Goal: Information Seeking & Learning: Learn about a topic

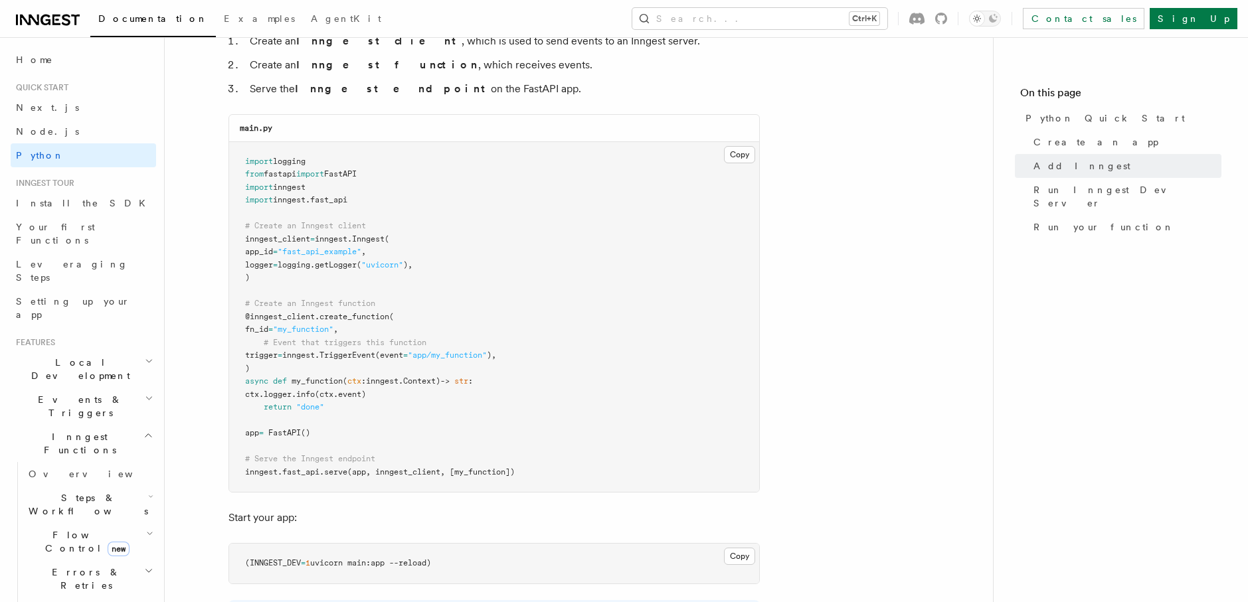
scroll to position [863, 0]
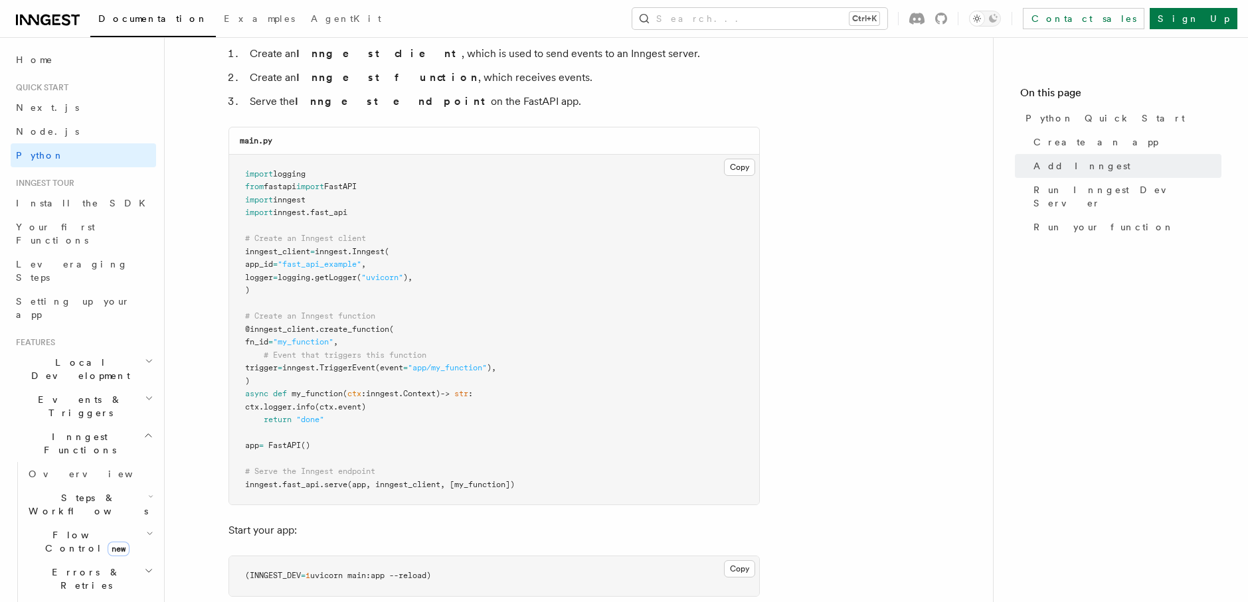
click at [148, 491] on icon "button" at bounding box center [150, 496] width 5 height 11
click at [87, 523] on link "Overview" at bounding box center [96, 535] width 120 height 24
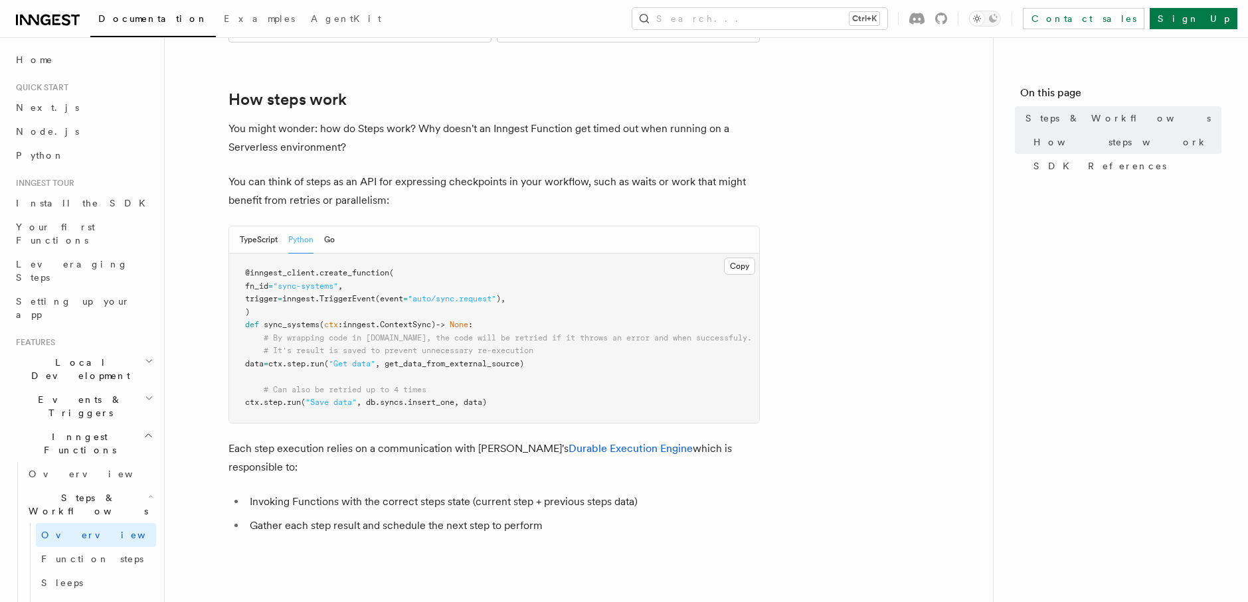
scroll to position [531, 0]
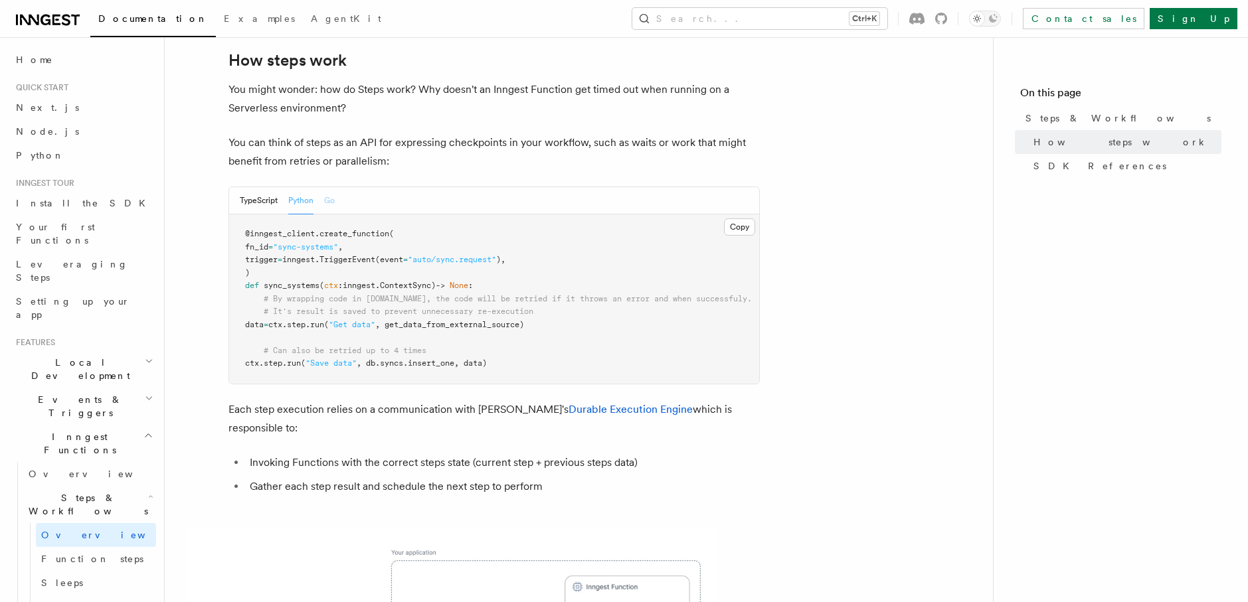
click at [325, 187] on button "Go" at bounding box center [329, 200] width 11 height 27
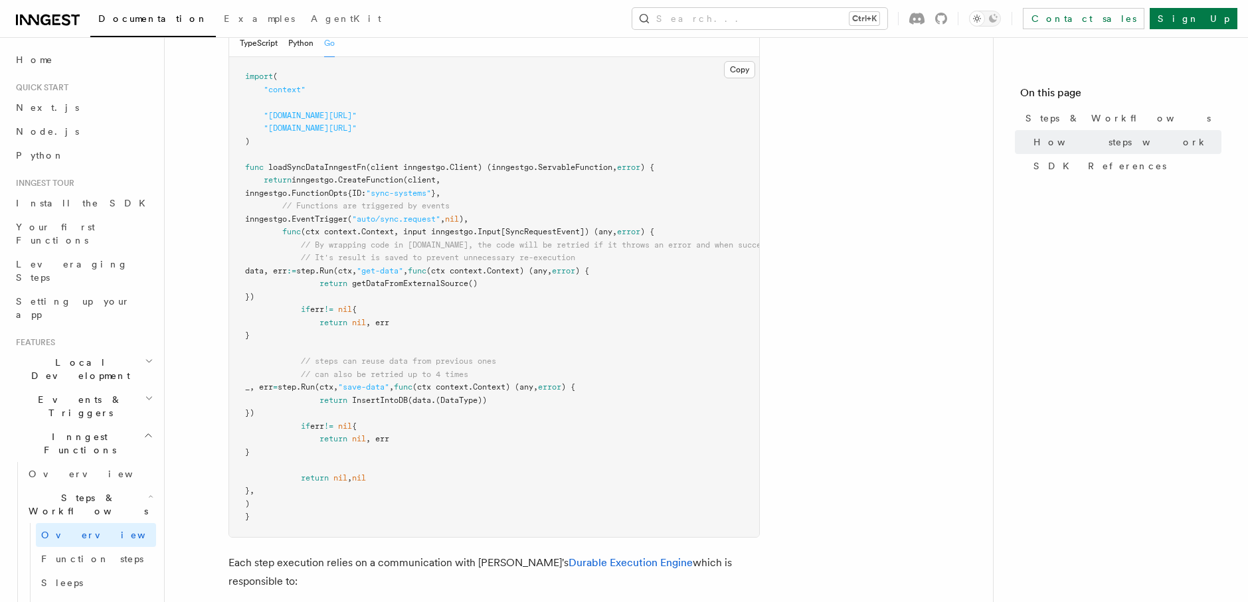
scroll to position [664, 0]
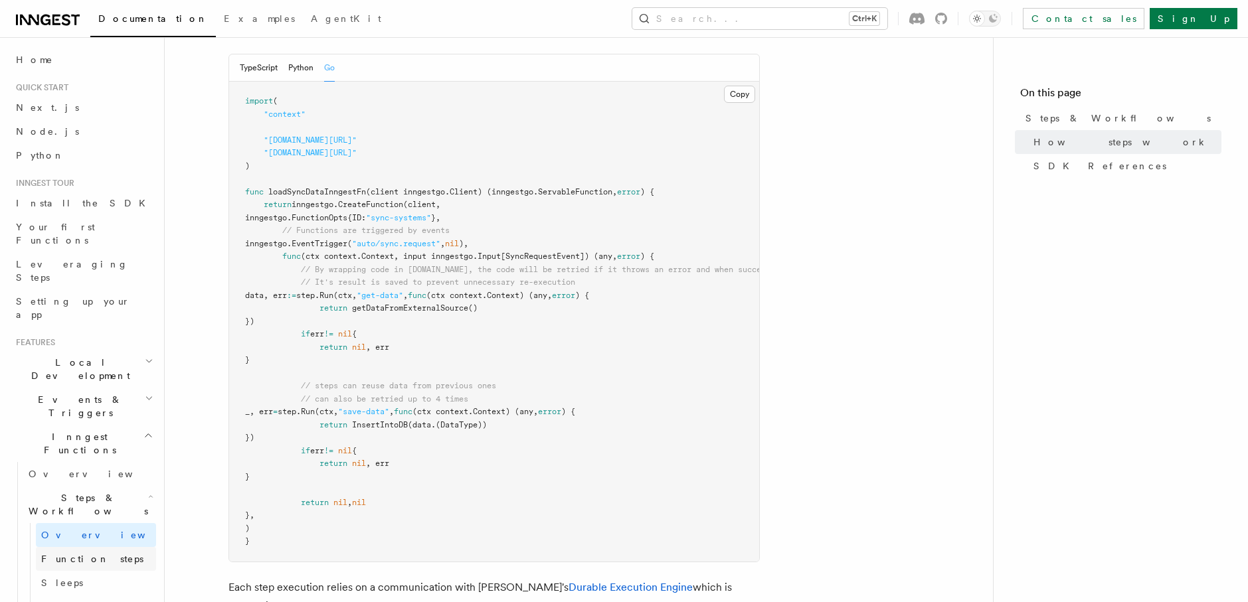
click at [91, 554] on span "Function steps" at bounding box center [92, 559] width 102 height 11
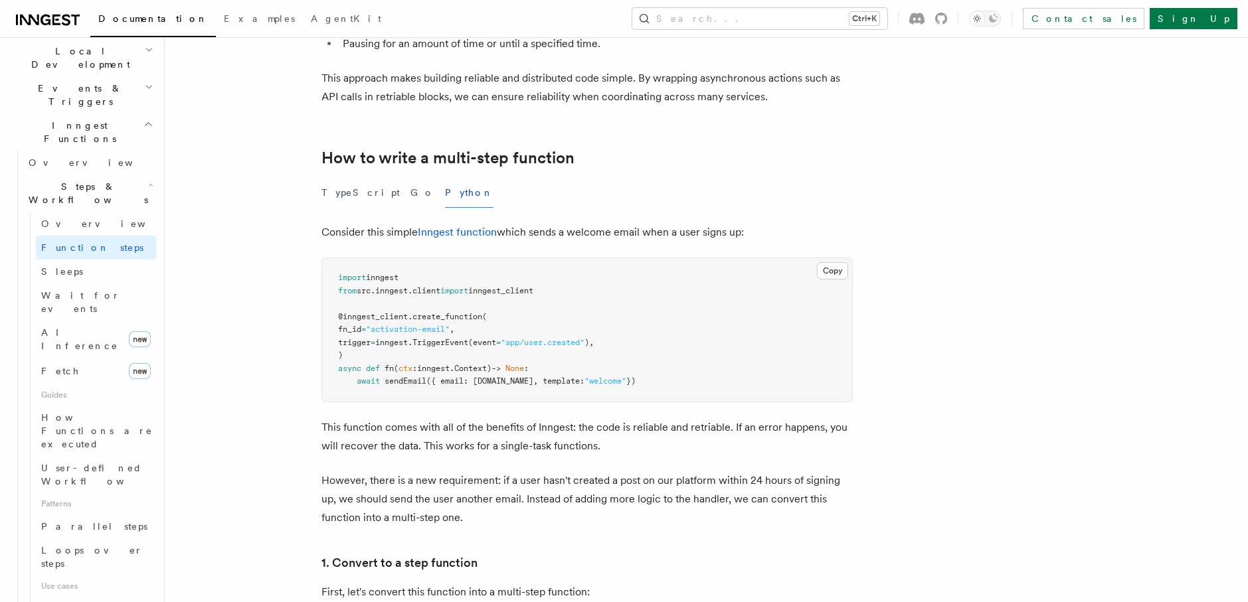
scroll to position [332, 0]
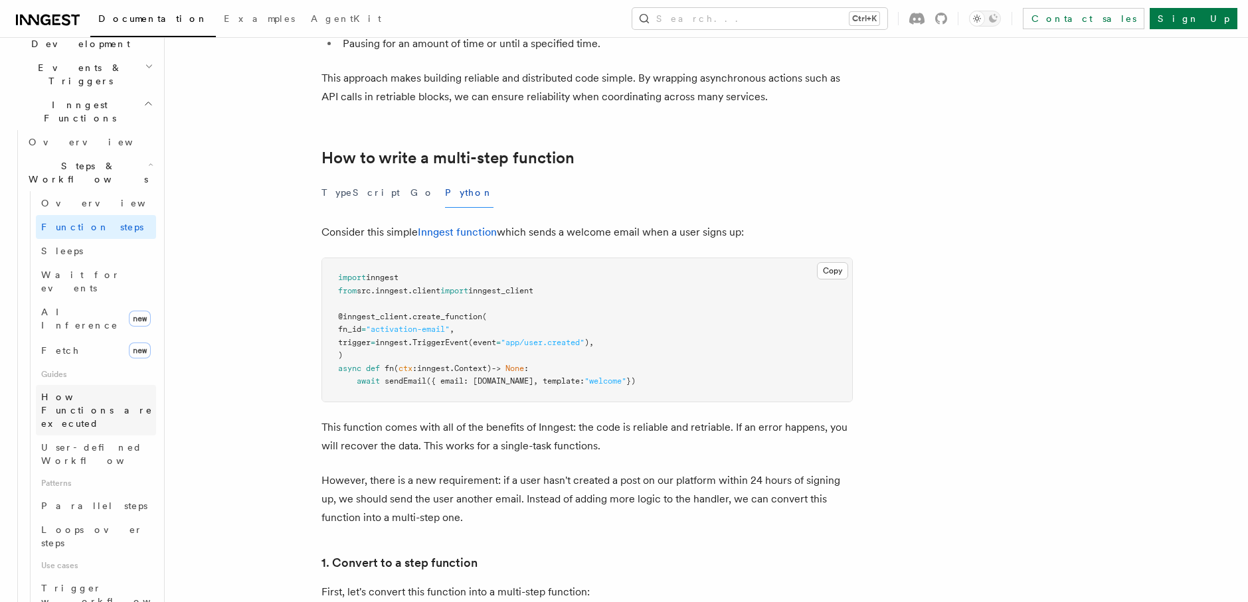
click at [100, 390] on span "How Functions are executed" at bounding box center [98, 410] width 115 height 40
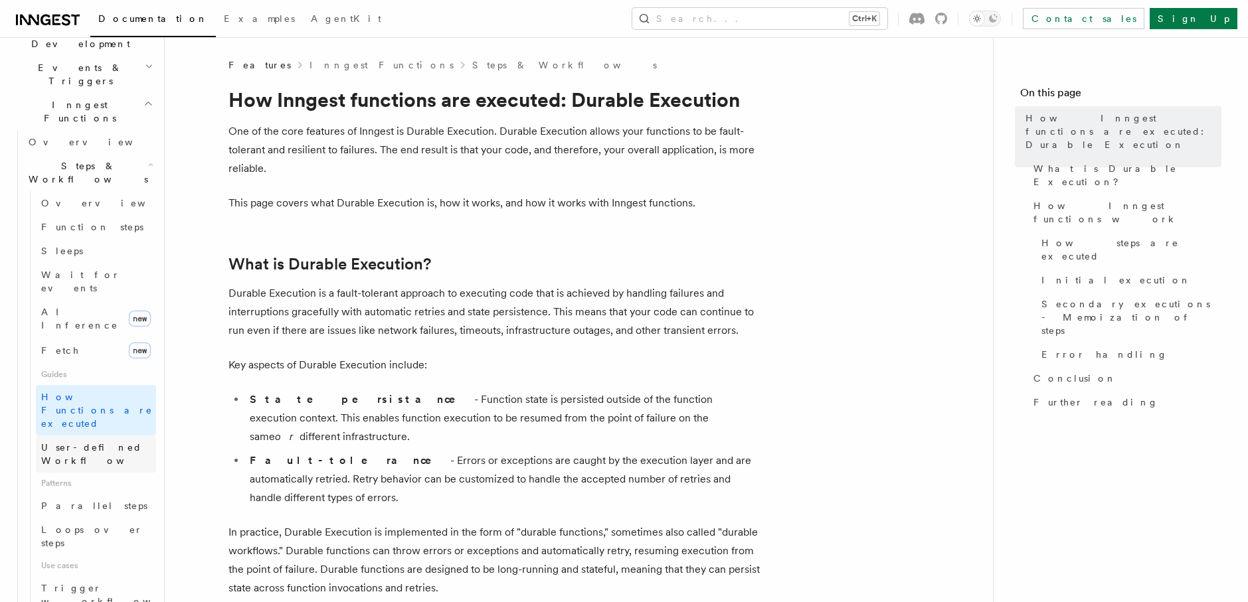
click at [114, 441] on span "User-defined Workflows" at bounding box center [101, 454] width 120 height 27
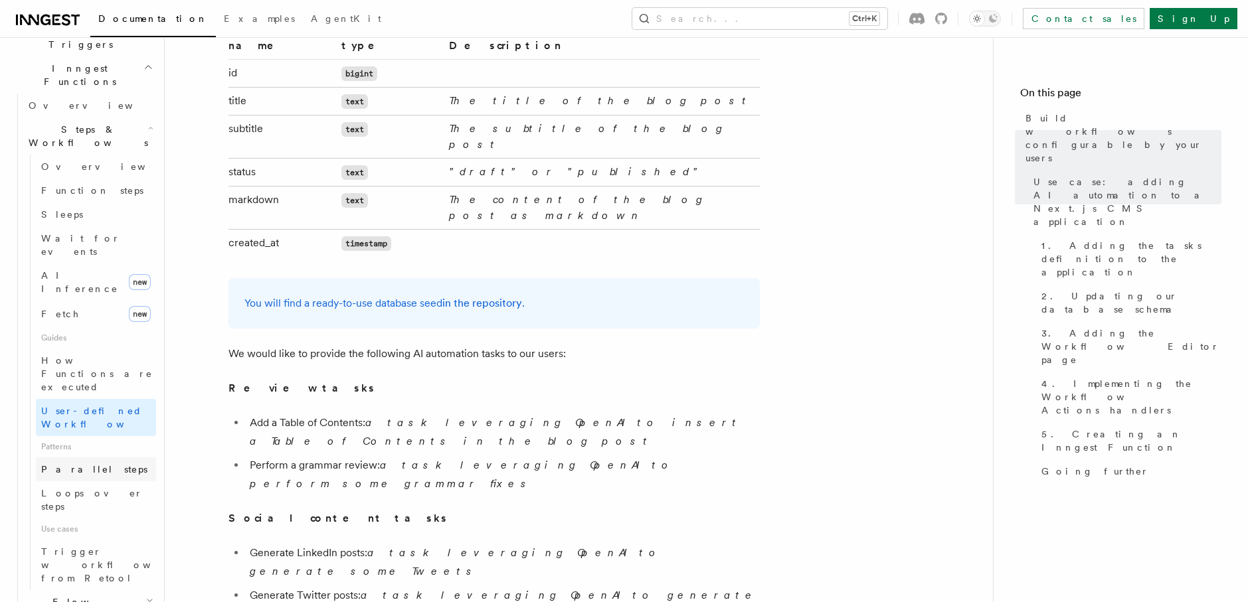
scroll to position [332, 0]
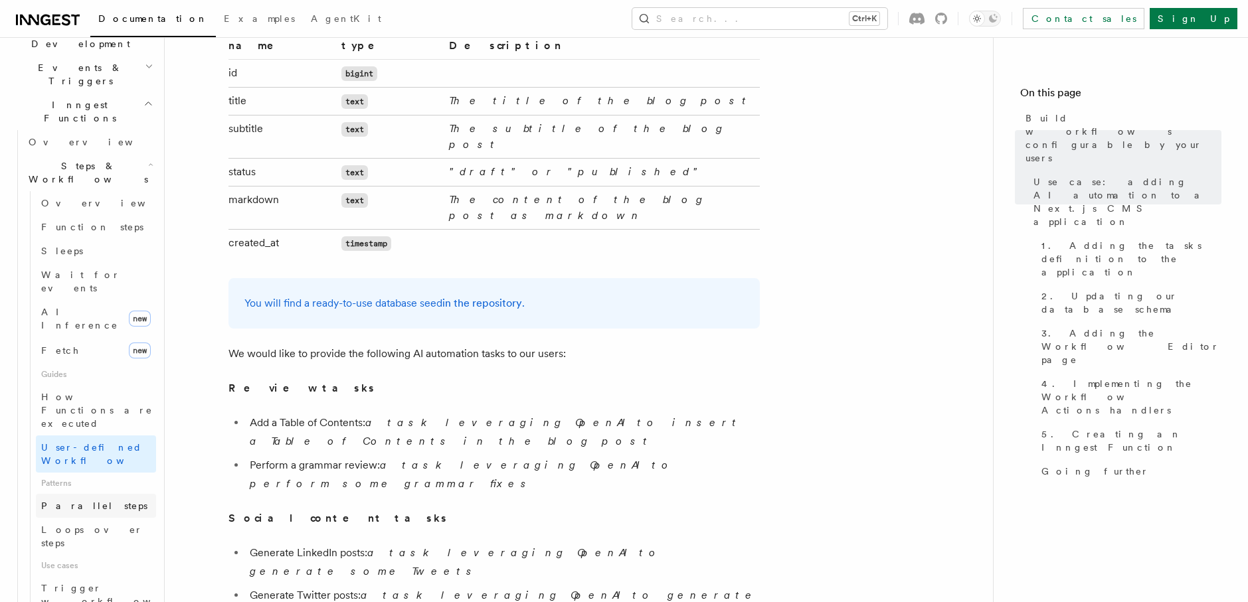
click at [90, 494] on link "Parallel steps" at bounding box center [96, 506] width 120 height 24
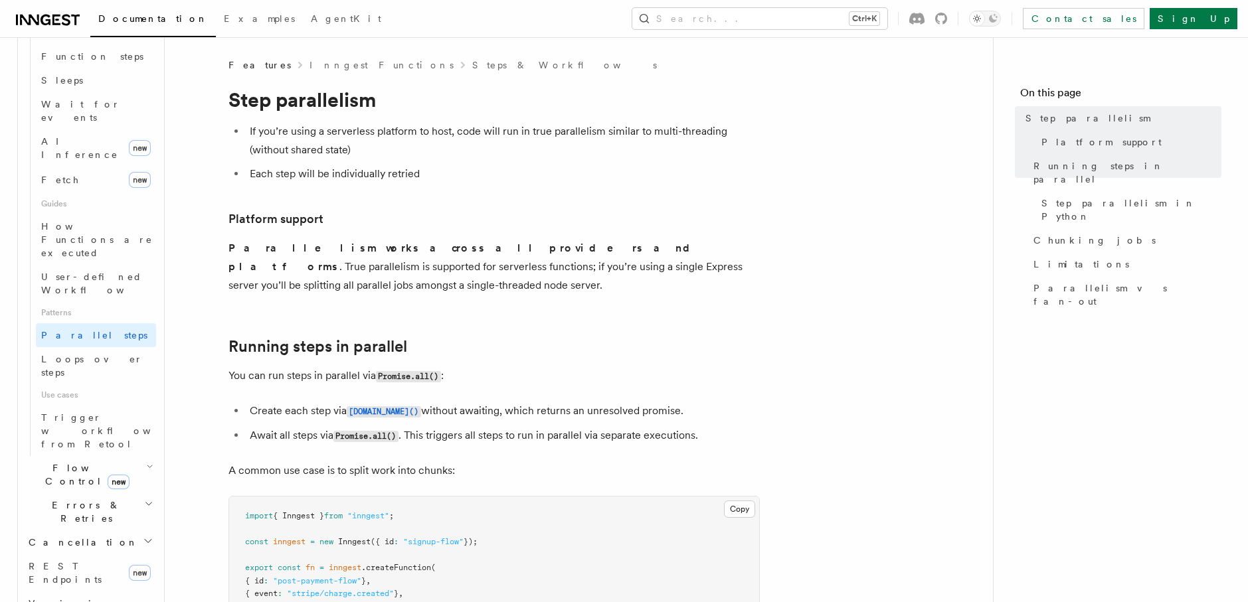
scroll to position [531, 0]
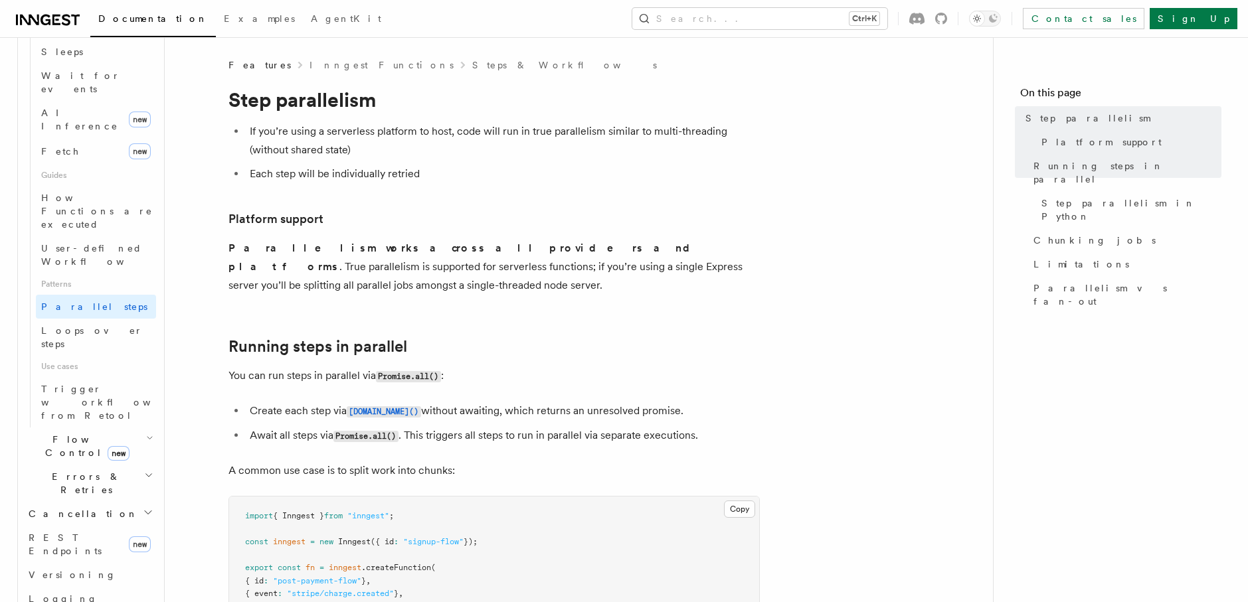
click at [145, 428] on h2 "Flow Control new" at bounding box center [89, 446] width 133 height 37
click at [146, 433] on icon "button" at bounding box center [149, 438] width 7 height 11
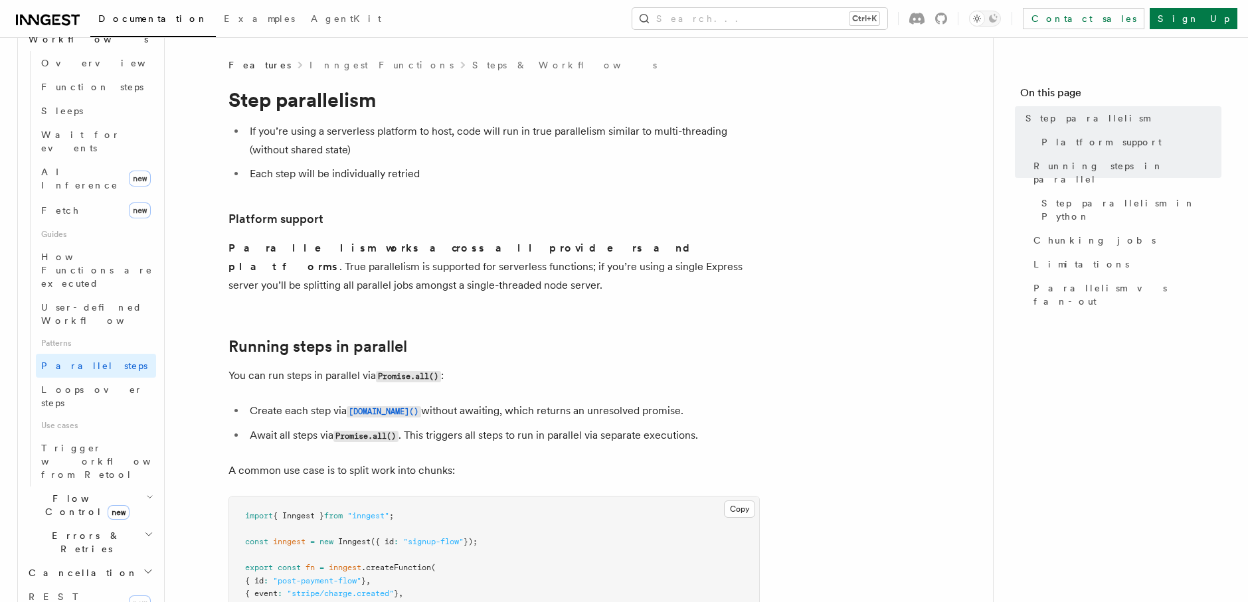
scroll to position [664, 0]
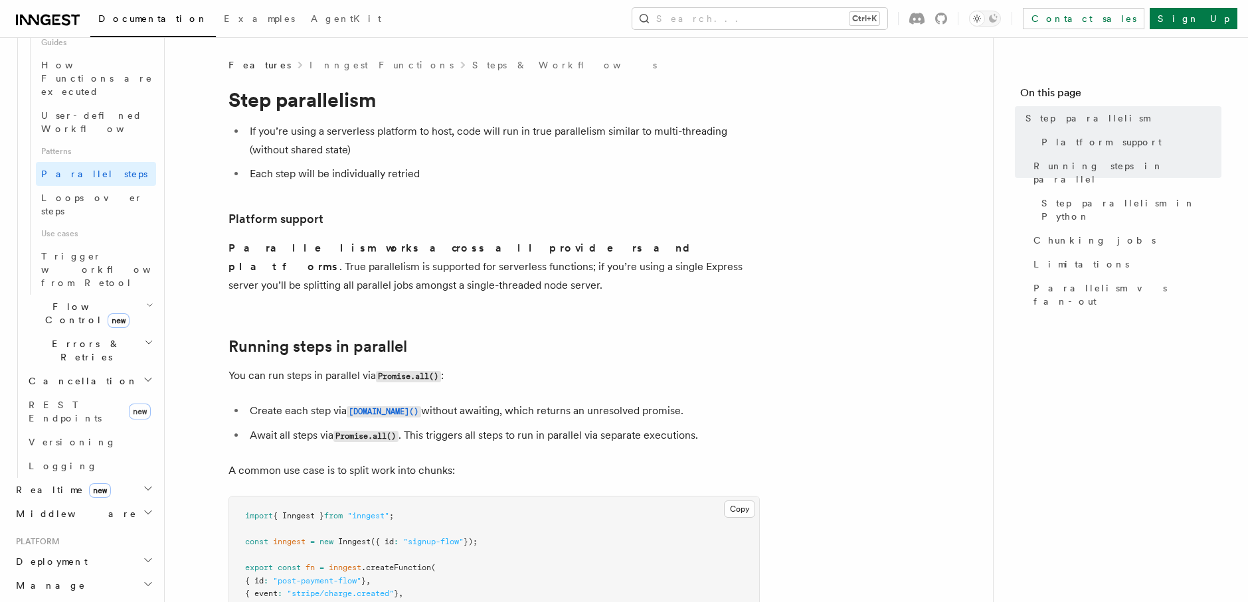
click at [89, 483] on span "new" at bounding box center [100, 490] width 22 height 15
click at [61, 509] on span "Overview" at bounding box center [97, 514] width 137 height 11
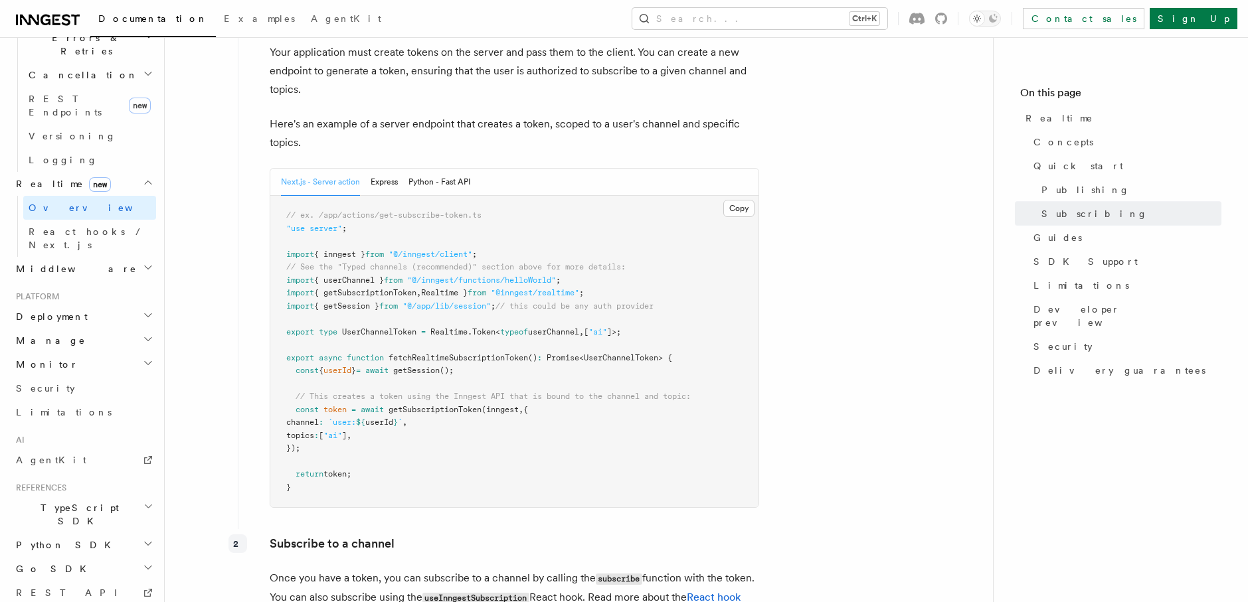
scroll to position [1527, 0]
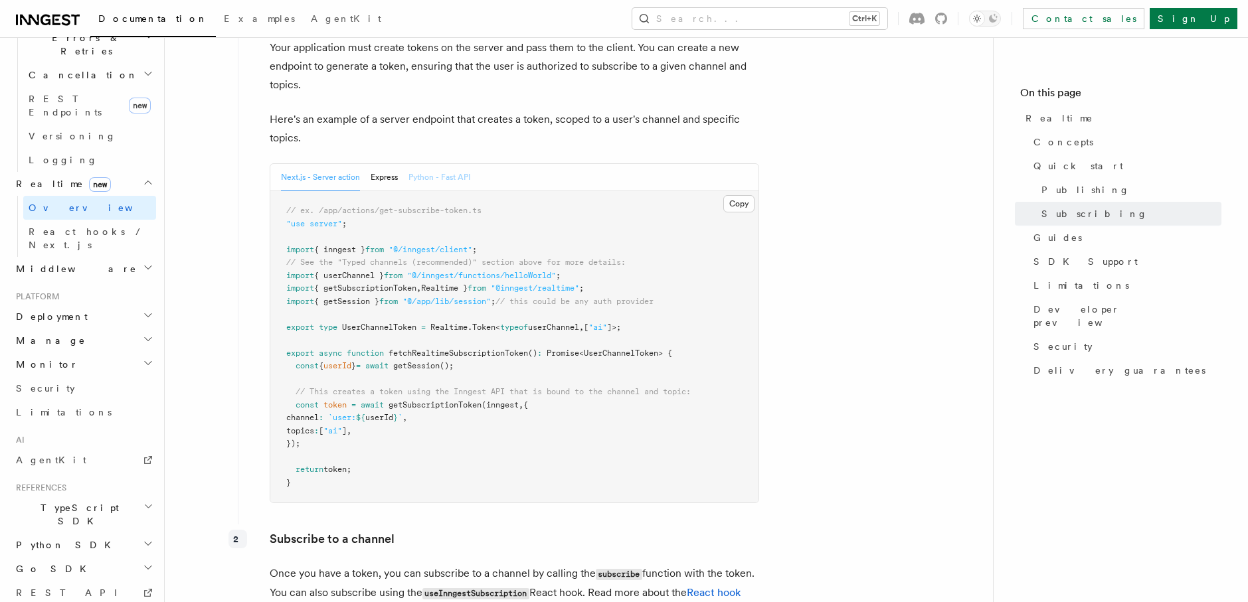
click at [426, 173] on button "Python - Fast API" at bounding box center [439, 177] width 62 height 27
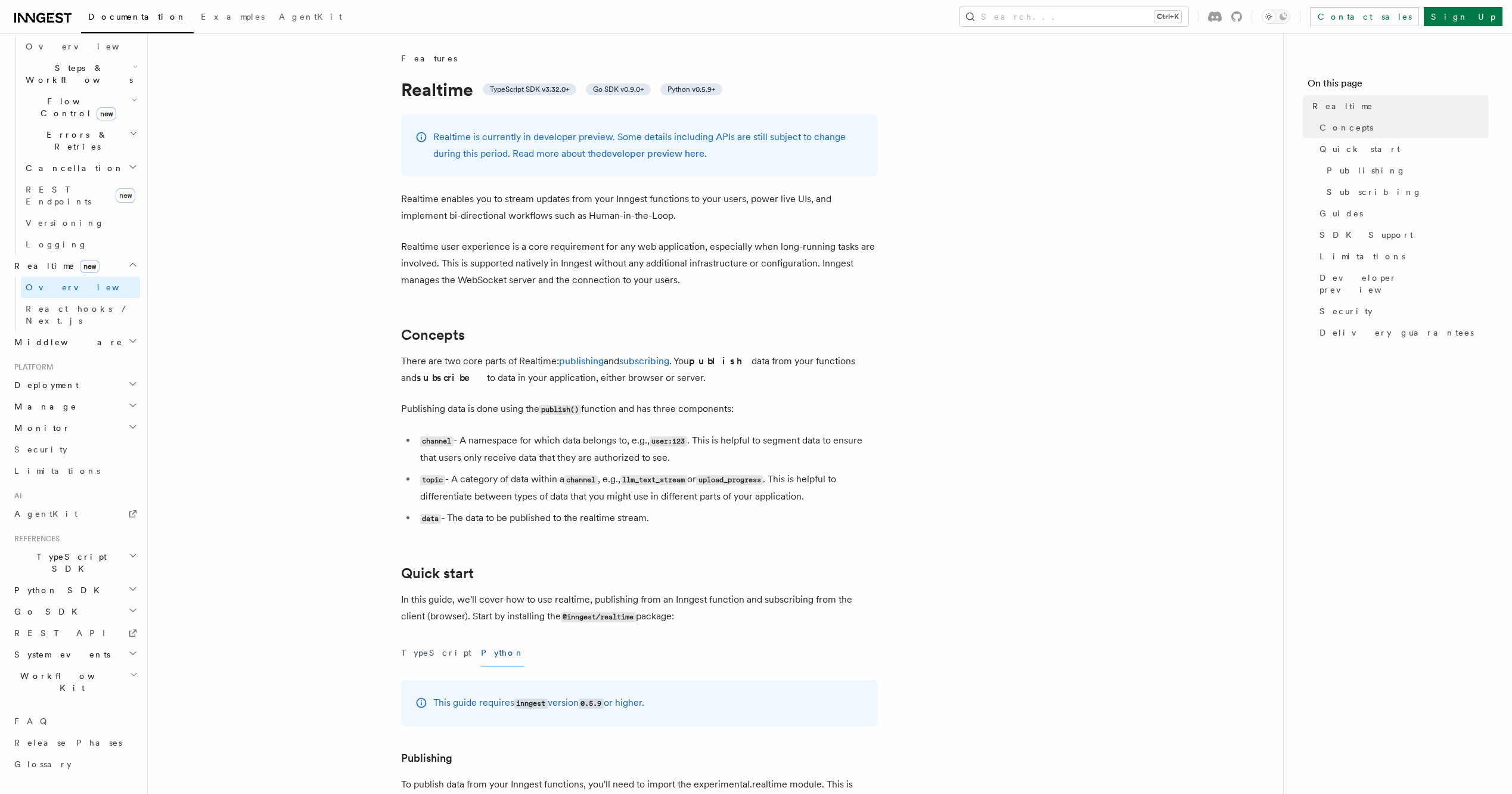
scroll to position [226, 0]
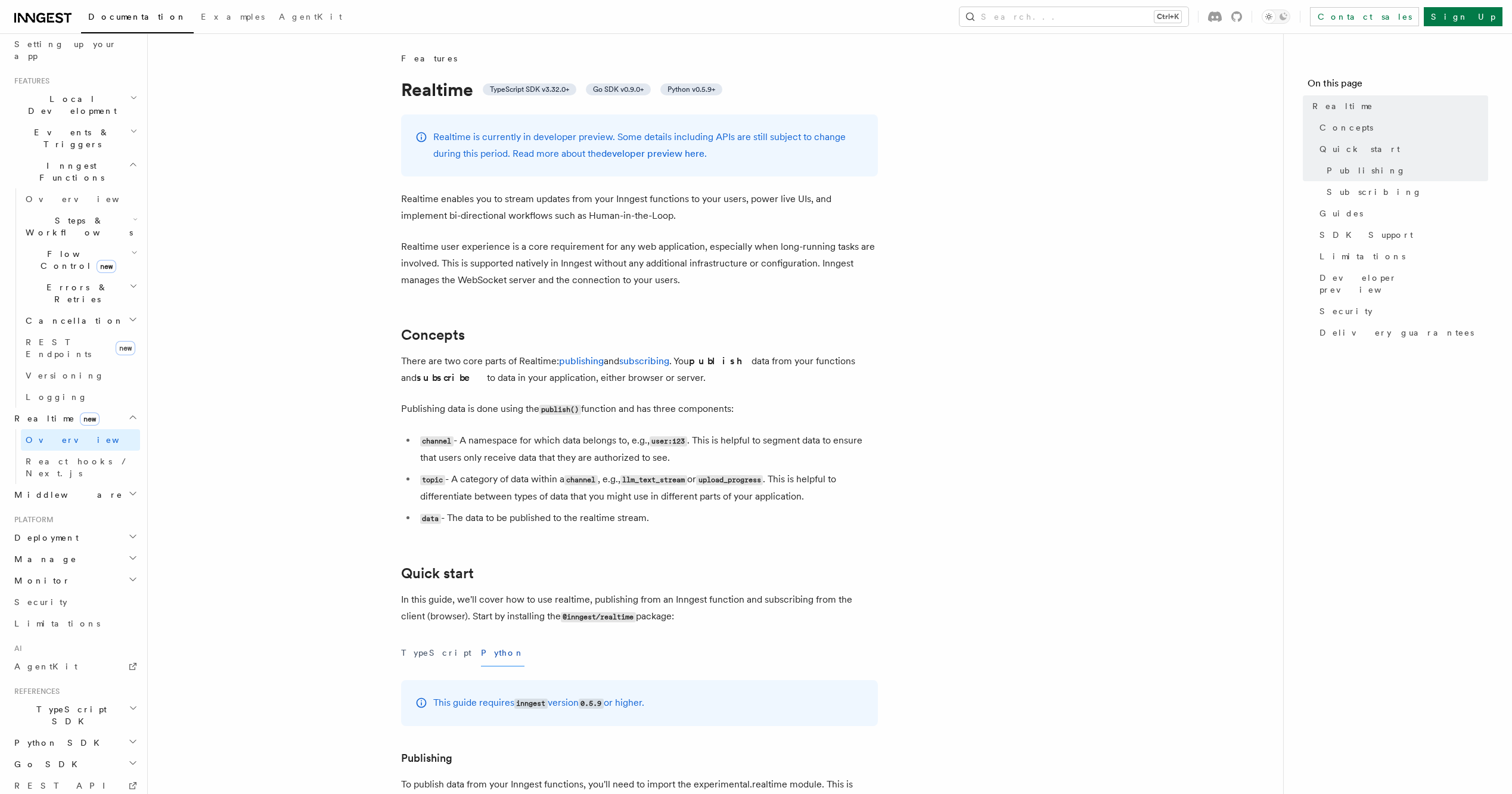
click at [128, 541] on icon "button" at bounding box center [133, 742] width 10 height 10
click at [128, 541] on icon at bounding box center [133, 774] width 10 height 10
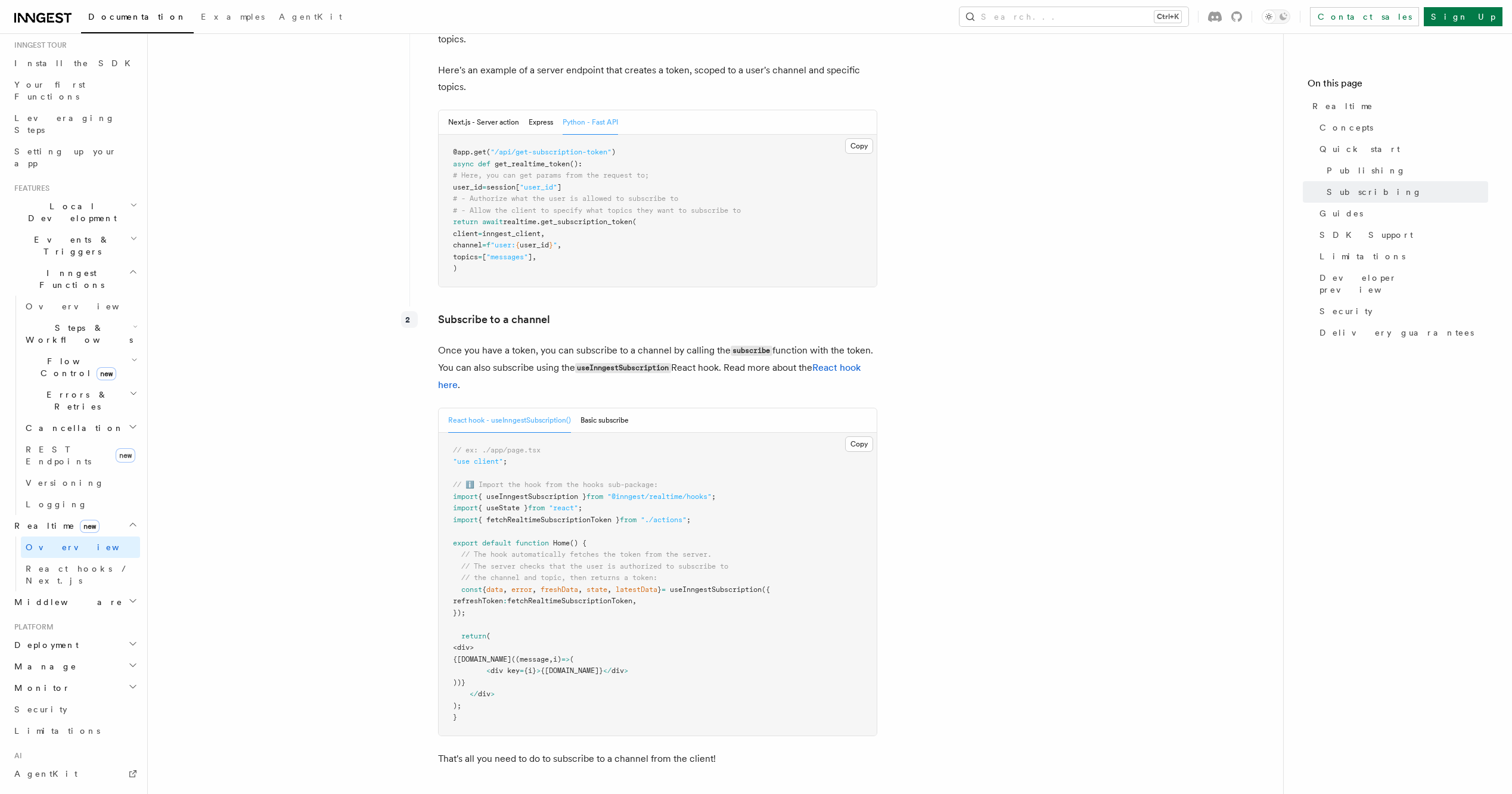
scroll to position [1430, 0]
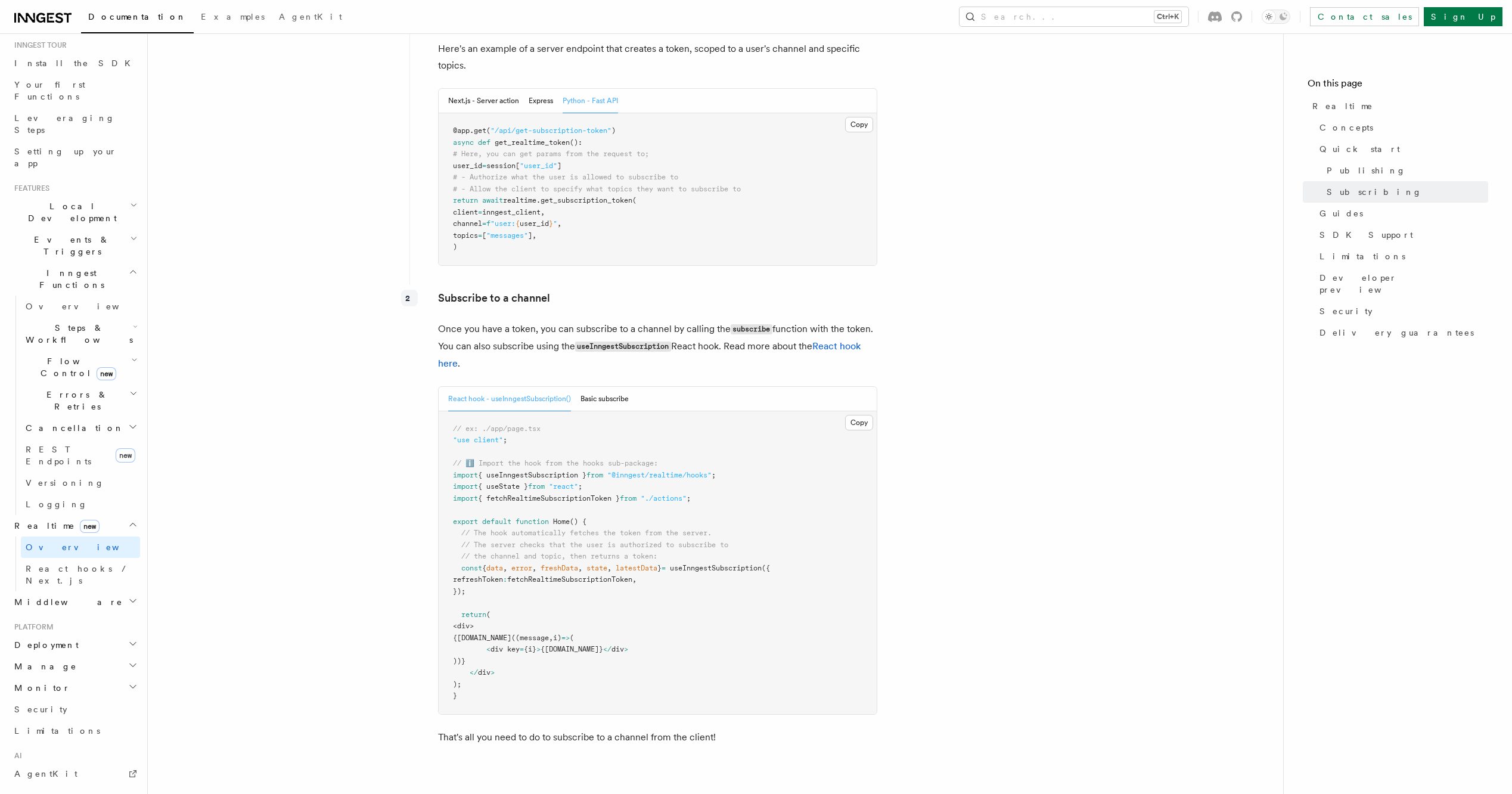
click at [588, 100] on button "Python - Fast API" at bounding box center [591, 101] width 56 height 24
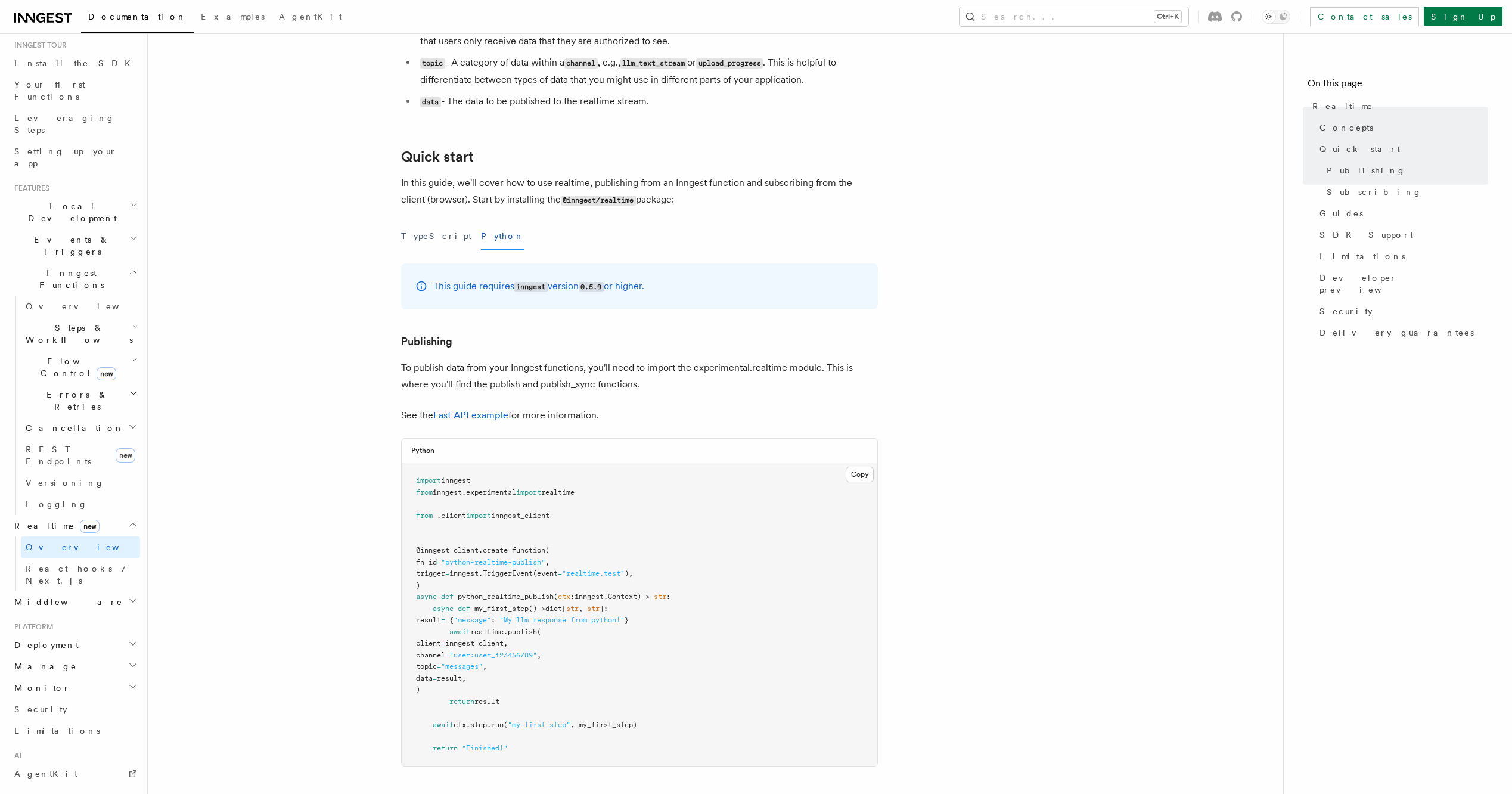
scroll to position [418, 0]
click at [79, 445] on span "REST Endpoints" at bounding box center [58, 455] width 66 height 22
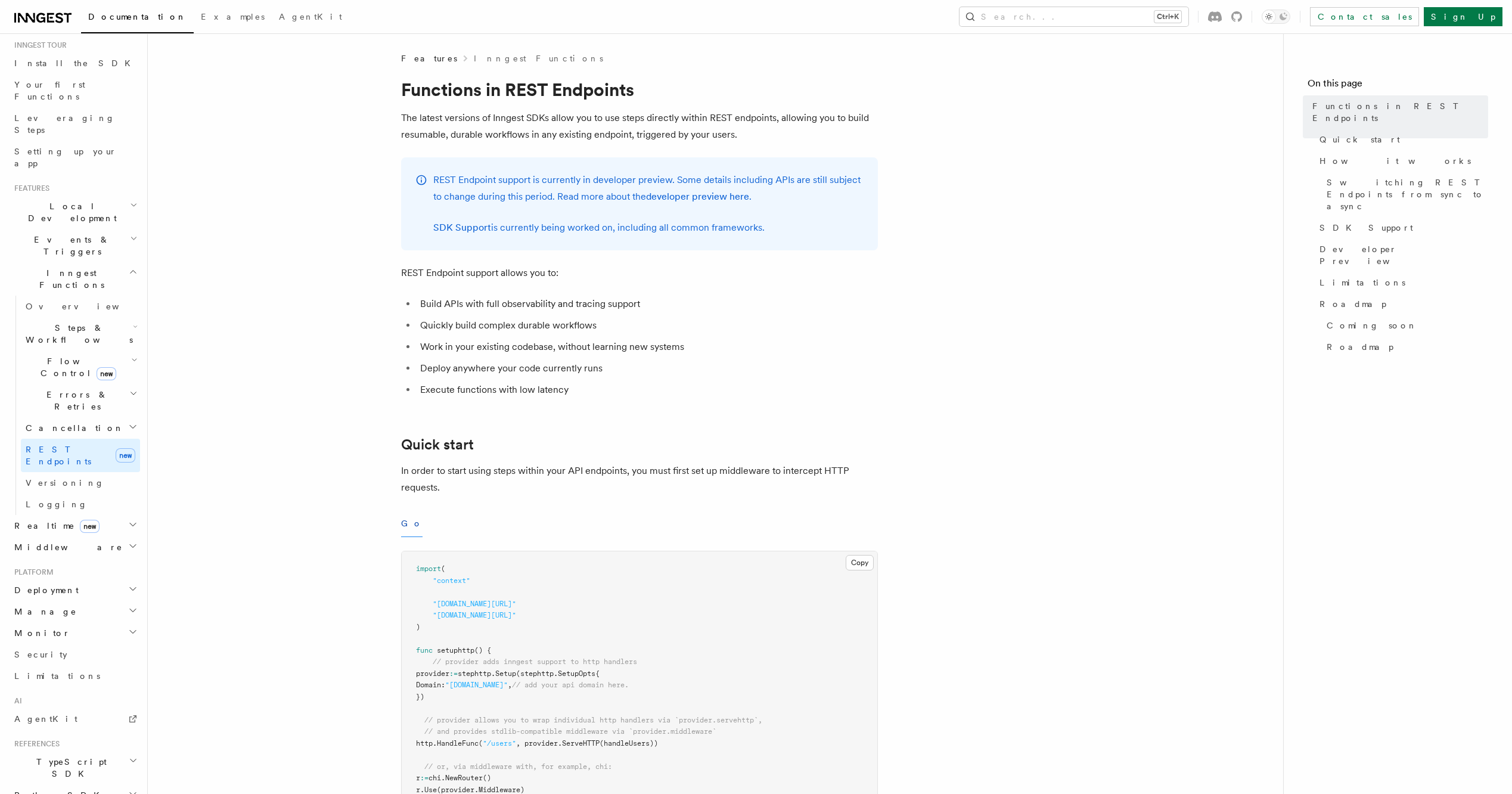
click at [105, 418] on h2 "Cancellation" at bounding box center [80, 428] width 119 height 22
click at [129, 389] on icon "button" at bounding box center [133, 393] width 8 height 10
click at [131, 356] on icon "button" at bounding box center [134, 360] width 6 height 10
click at [130, 317] on h2 "Steps & Workflows" at bounding box center [80, 333] width 119 height 33
click at [77, 481] on link "Fetch new" at bounding box center [86, 493] width 108 height 24
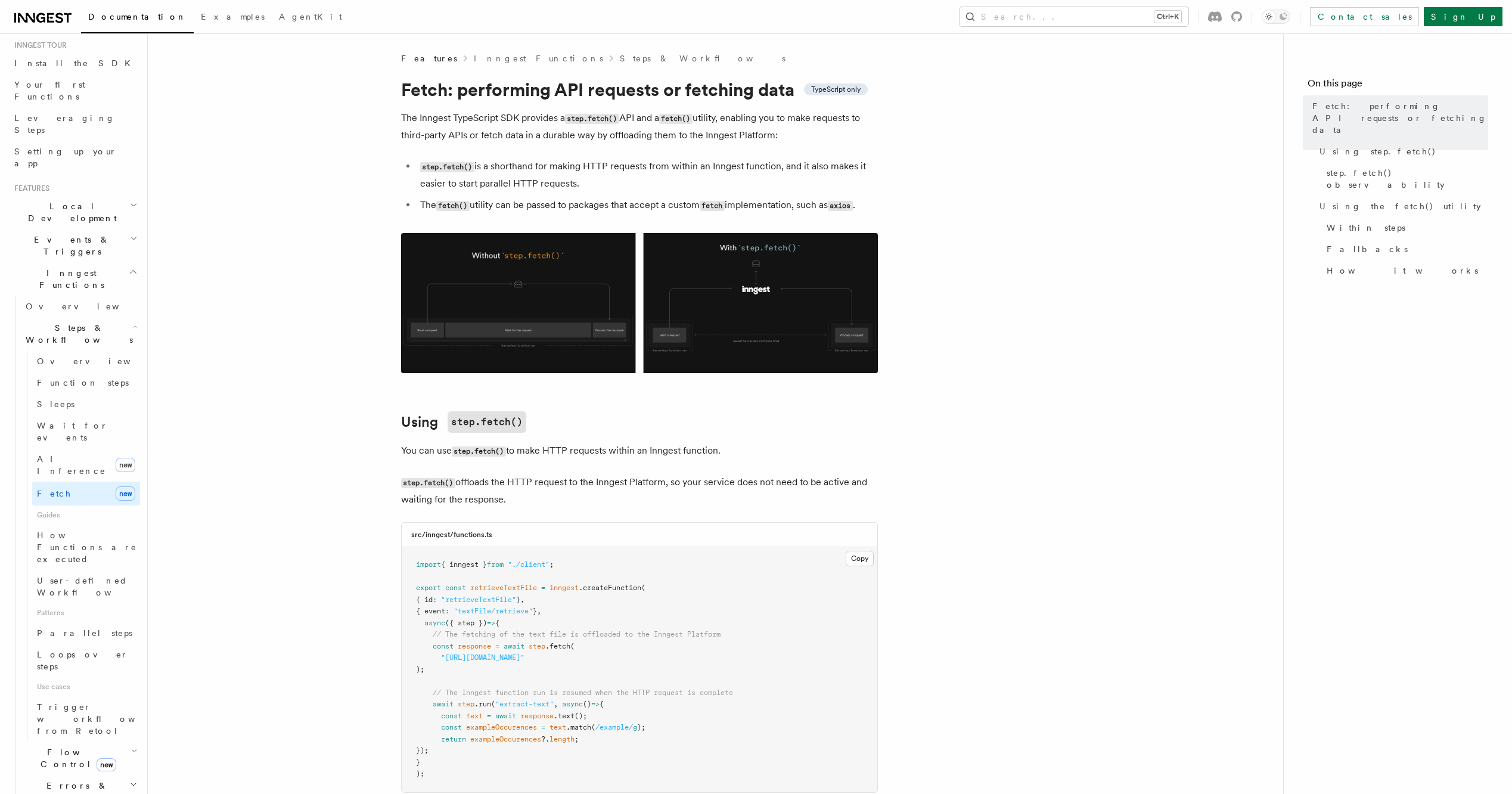
click at [128, 267] on icon "button" at bounding box center [133, 271] width 9 height 10
click at [128, 541] on icon "button" at bounding box center [133, 684] width 10 height 10
click at [102, 348] on h2 "Realtime new" at bounding box center [75, 359] width 130 height 22
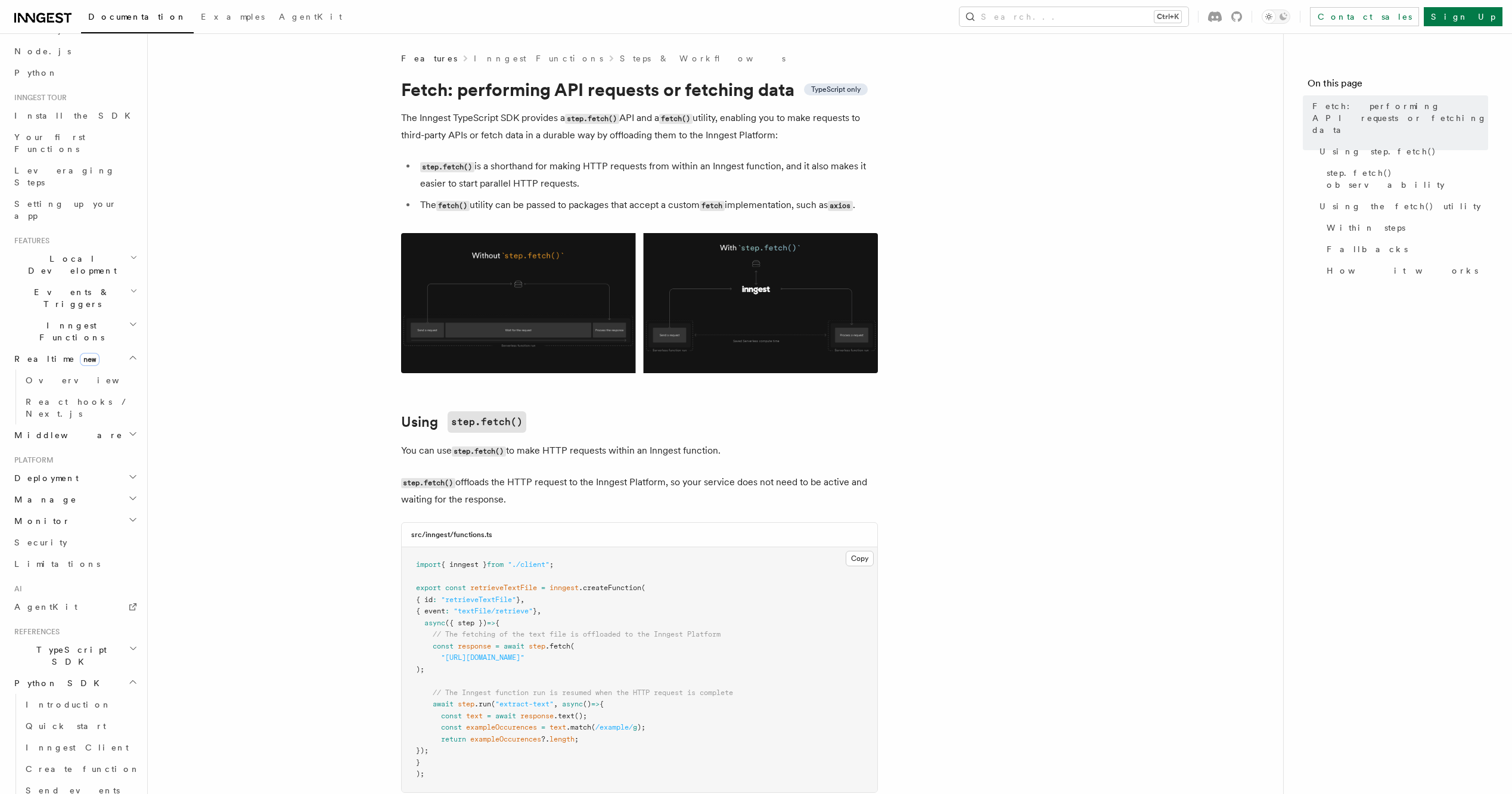
click at [130, 433] on icon "button" at bounding box center [133, 434] width 6 height 3
click at [99, 473] on span "Creating middleware" at bounding box center [76, 484] width 101 height 22
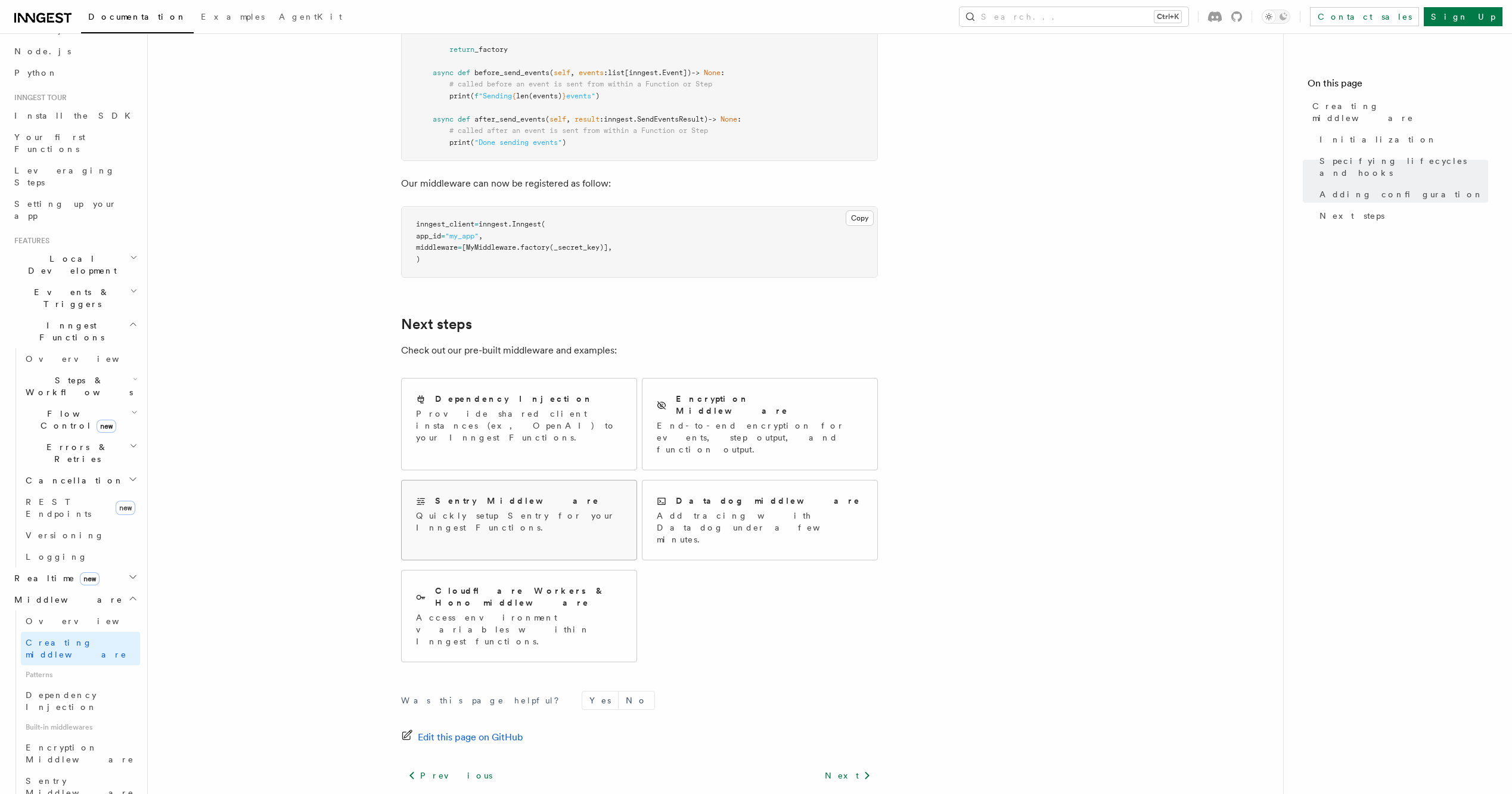
scroll to position [1960, 0]
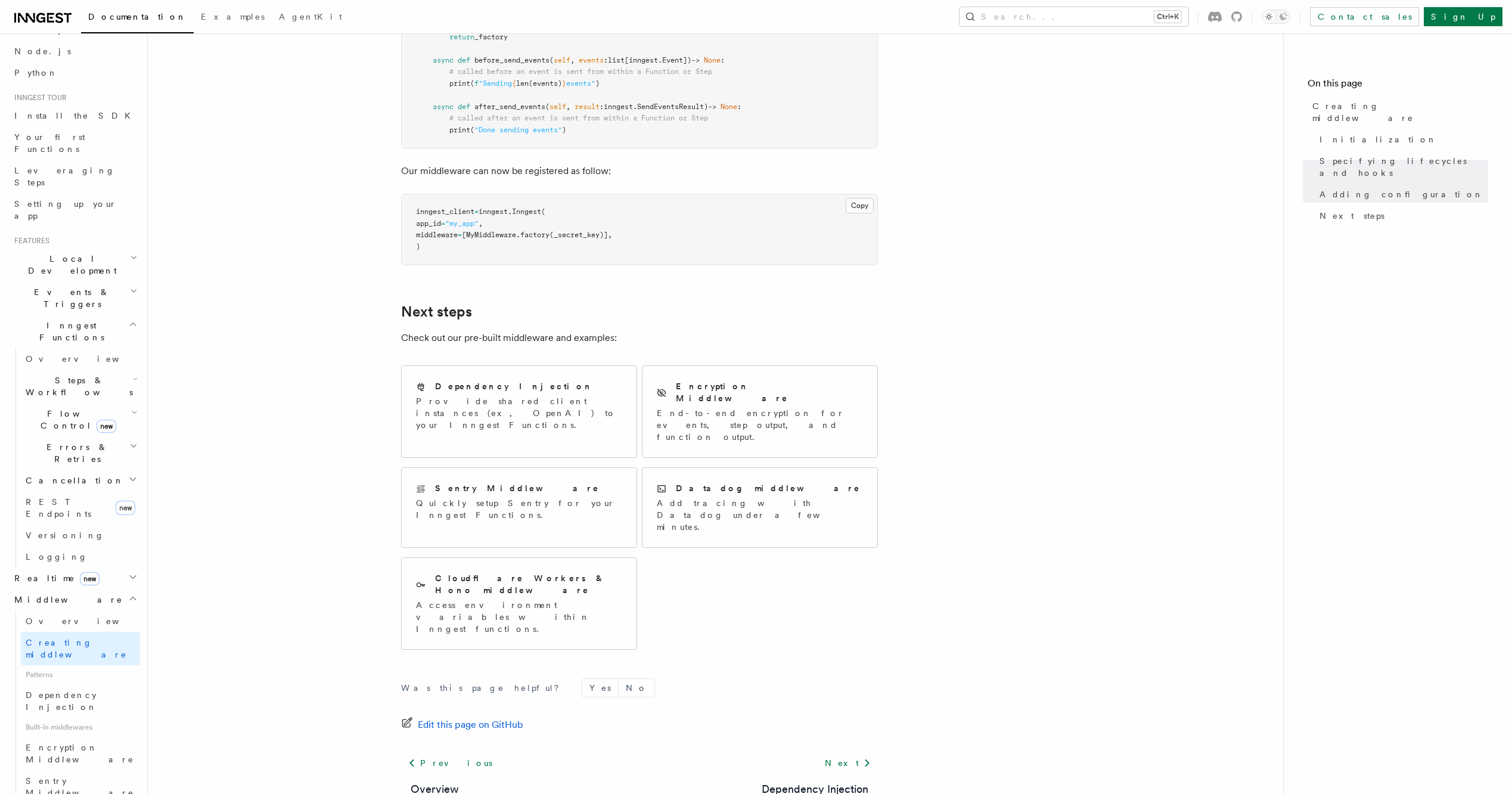
click at [130, 253] on icon "button" at bounding box center [134, 258] width 8 height 10
click at [130, 287] on icon "button" at bounding box center [134, 291] width 8 height 10
click at [59, 253] on span "Local Development" at bounding box center [70, 265] width 120 height 24
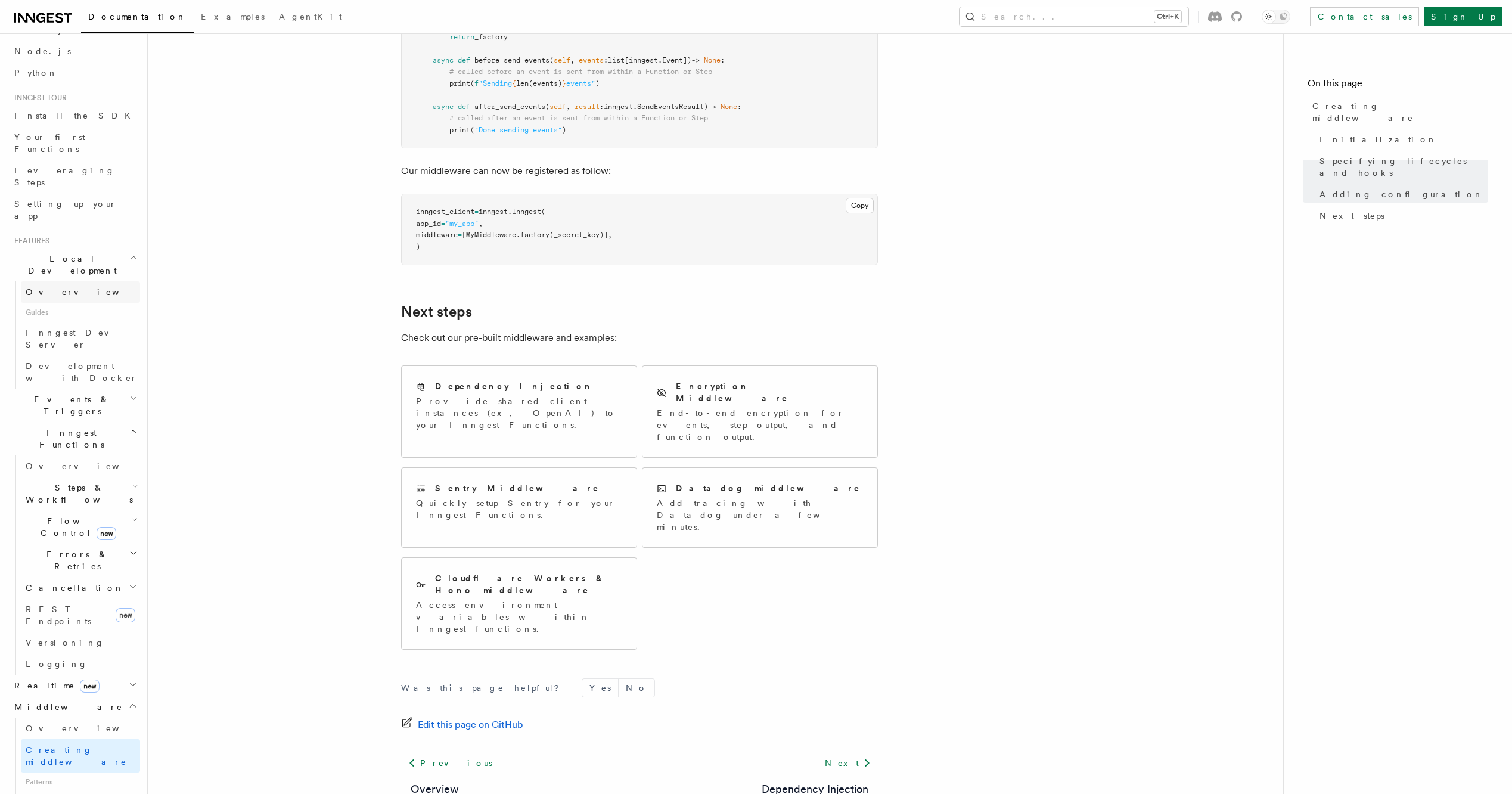
click at [77, 281] on link "Overview" at bounding box center [80, 292] width 119 height 22
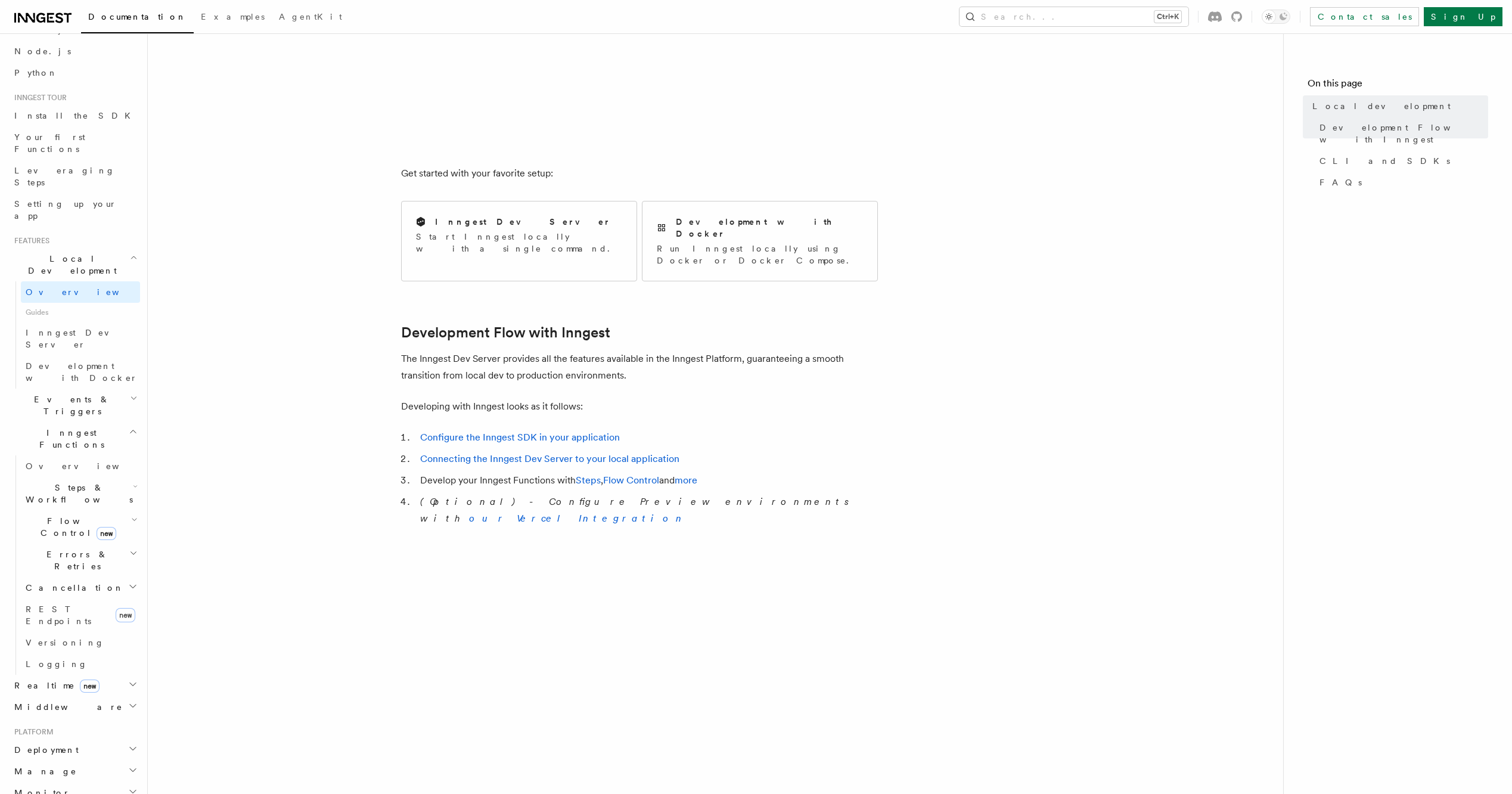
scroll to position [357, 0]
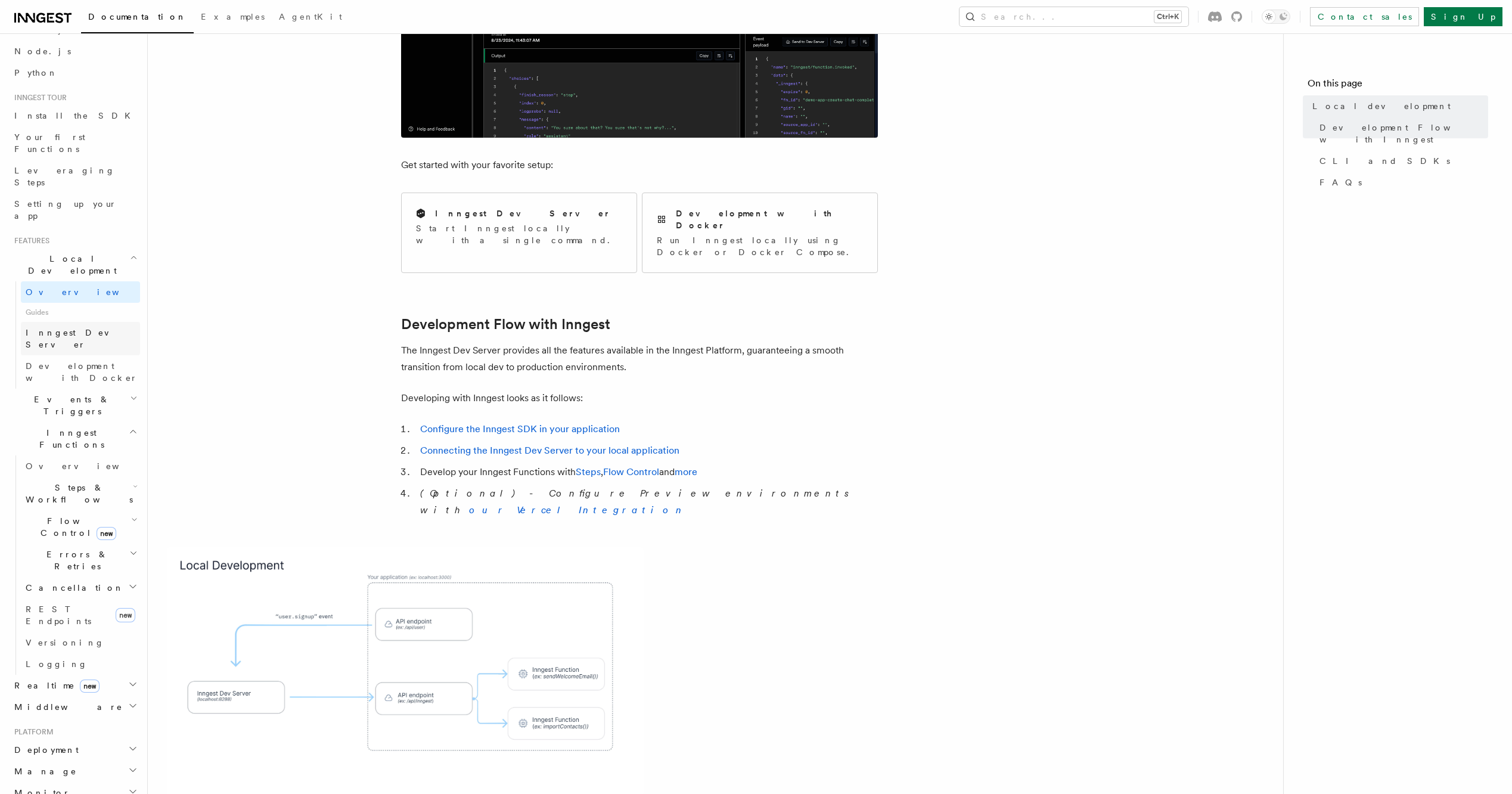
click at [73, 328] on span "Inngest Dev Server" at bounding box center [77, 339] width 102 height 22
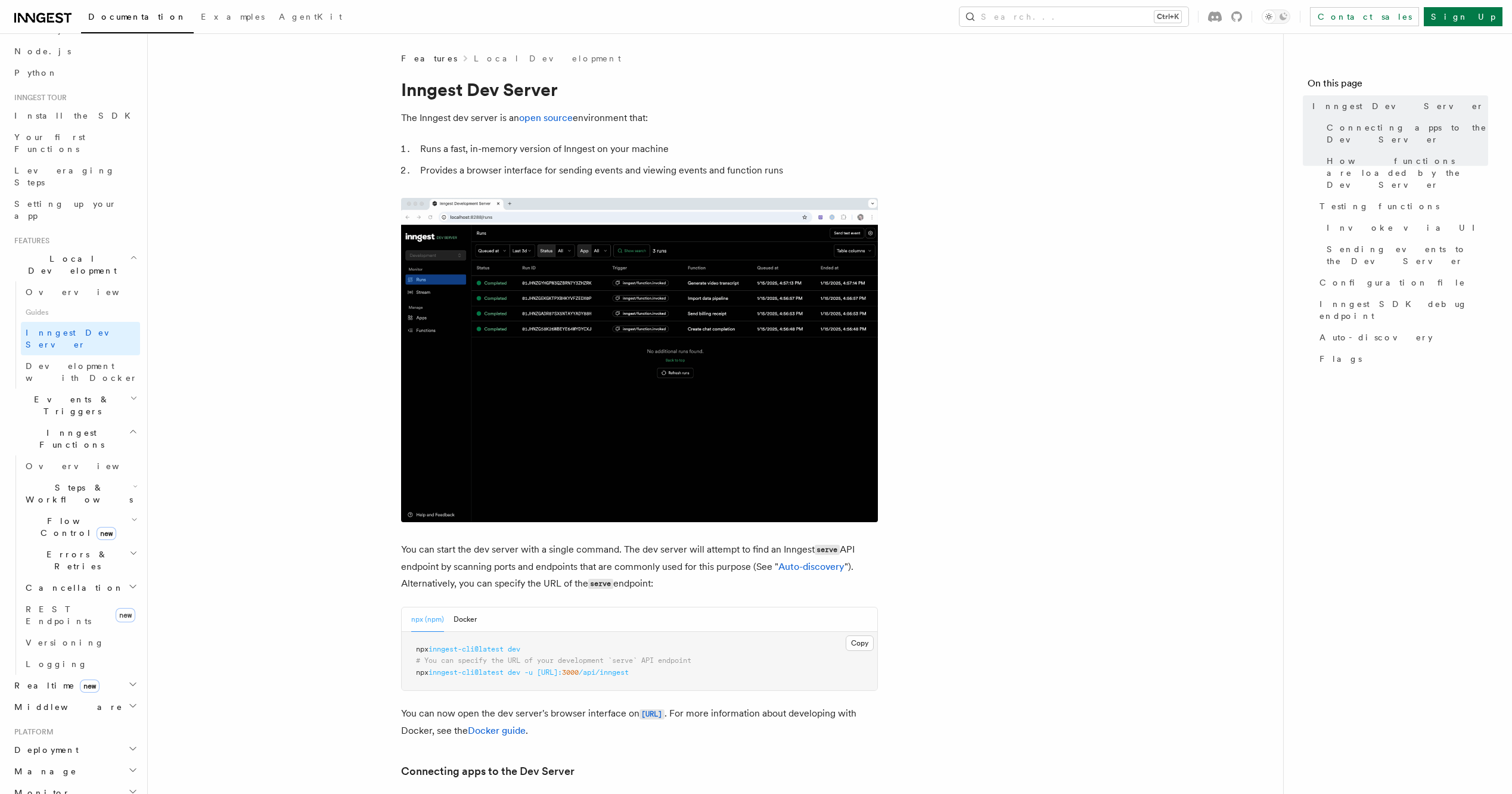
scroll to position [179, 0]
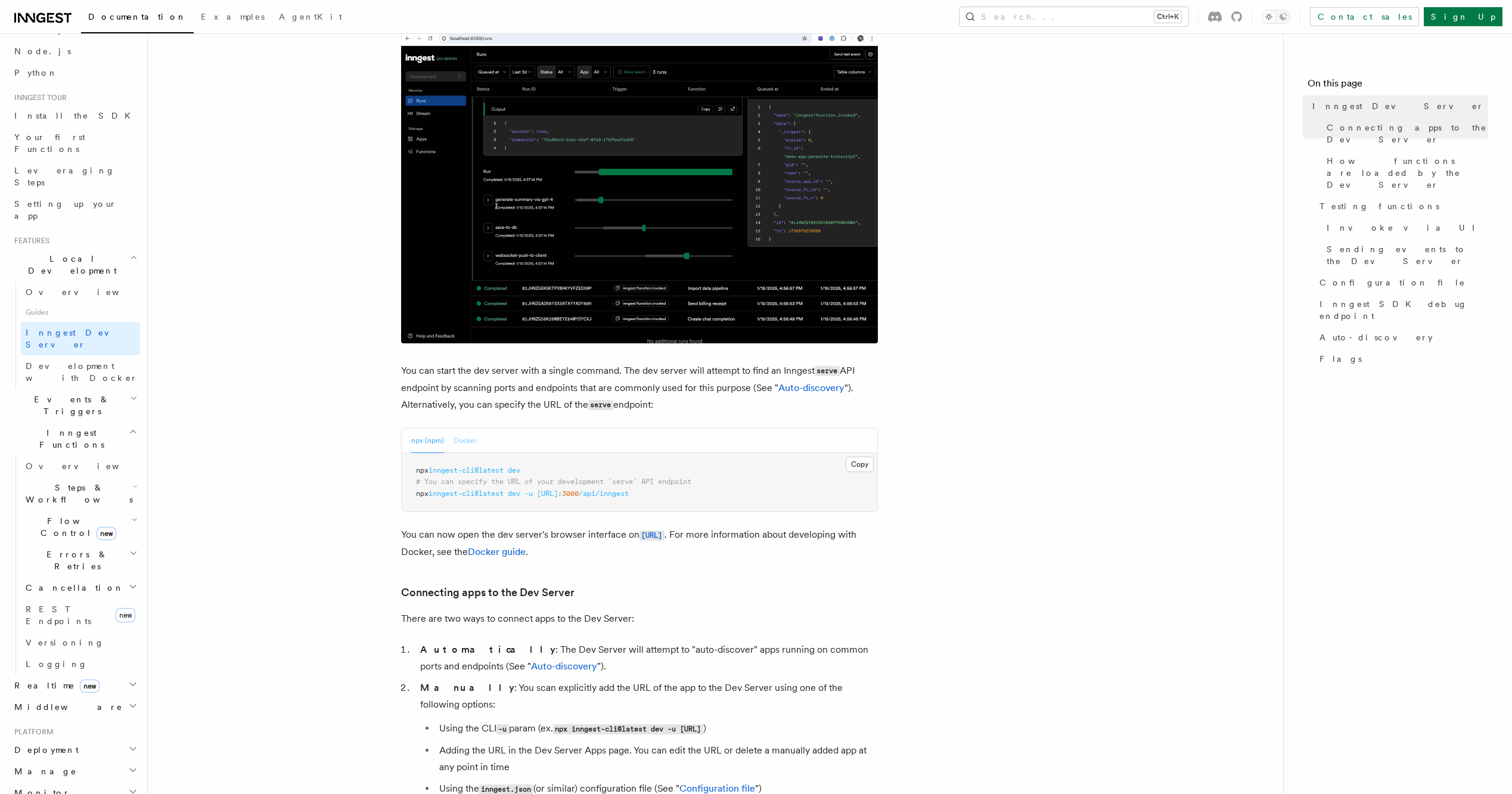
click at [461, 437] on button "Docker" at bounding box center [465, 440] width 23 height 24
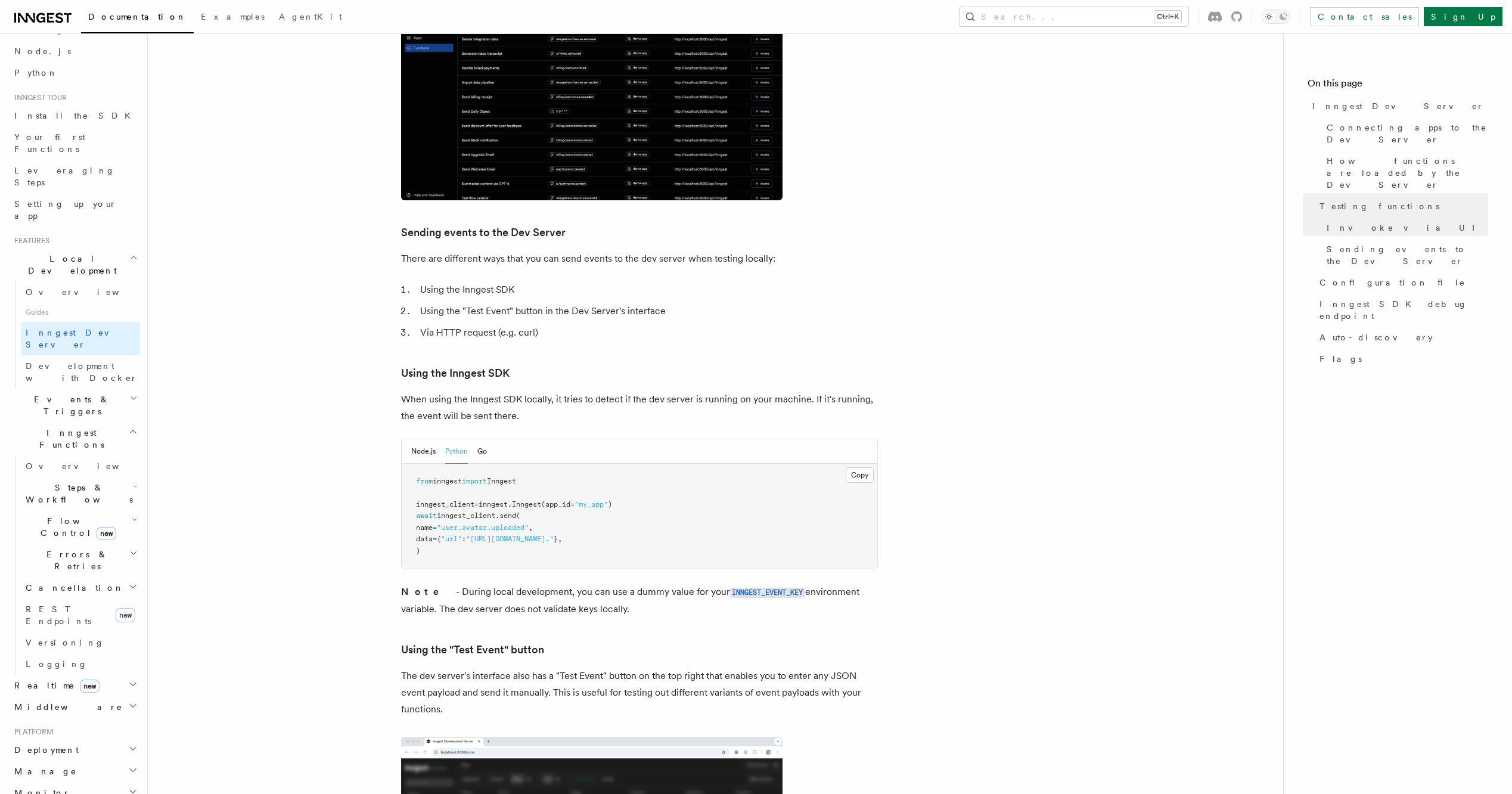
scroll to position [1884, 0]
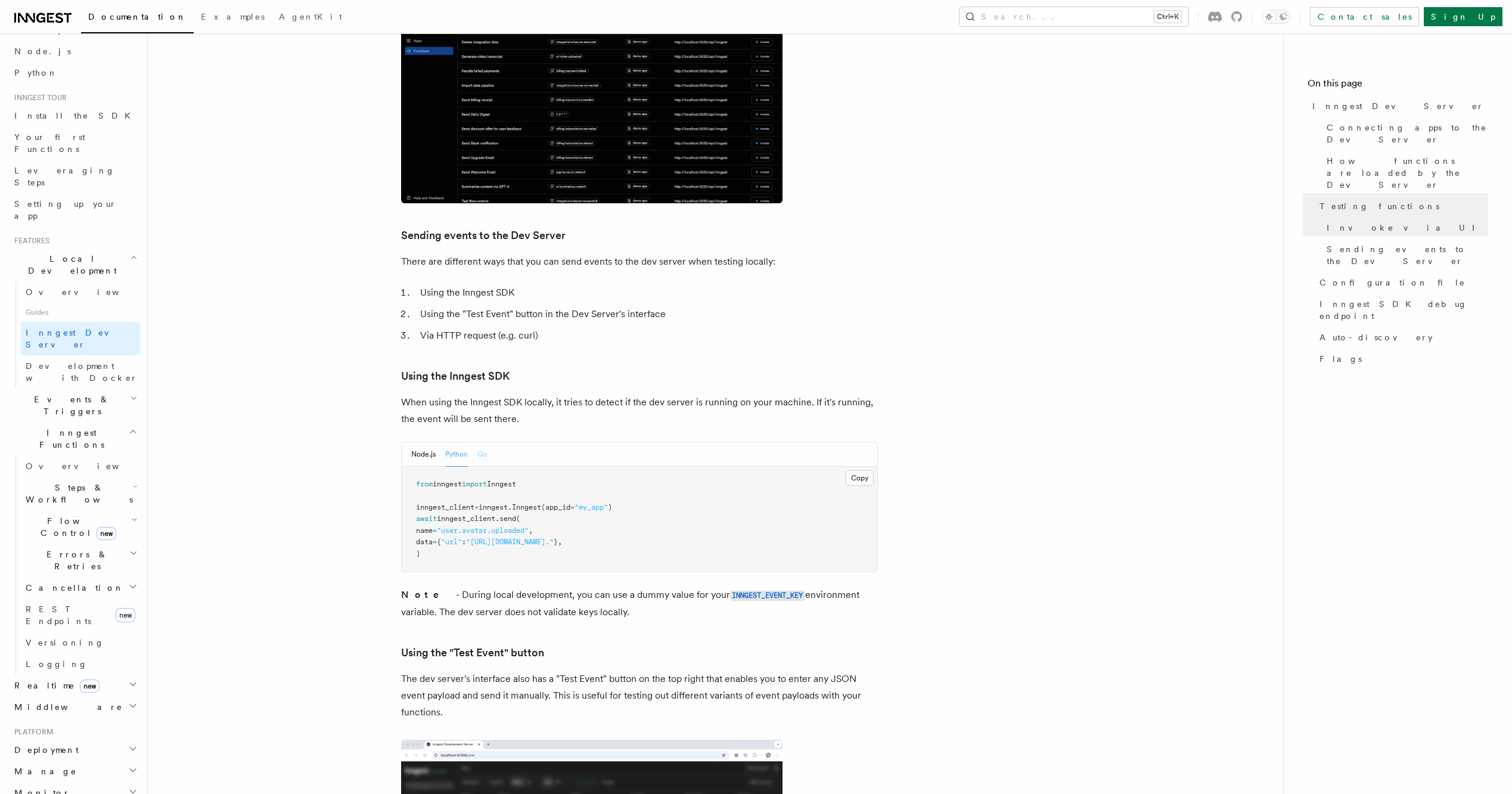
click at [484, 443] on button "Go" at bounding box center [482, 454] width 10 height 24
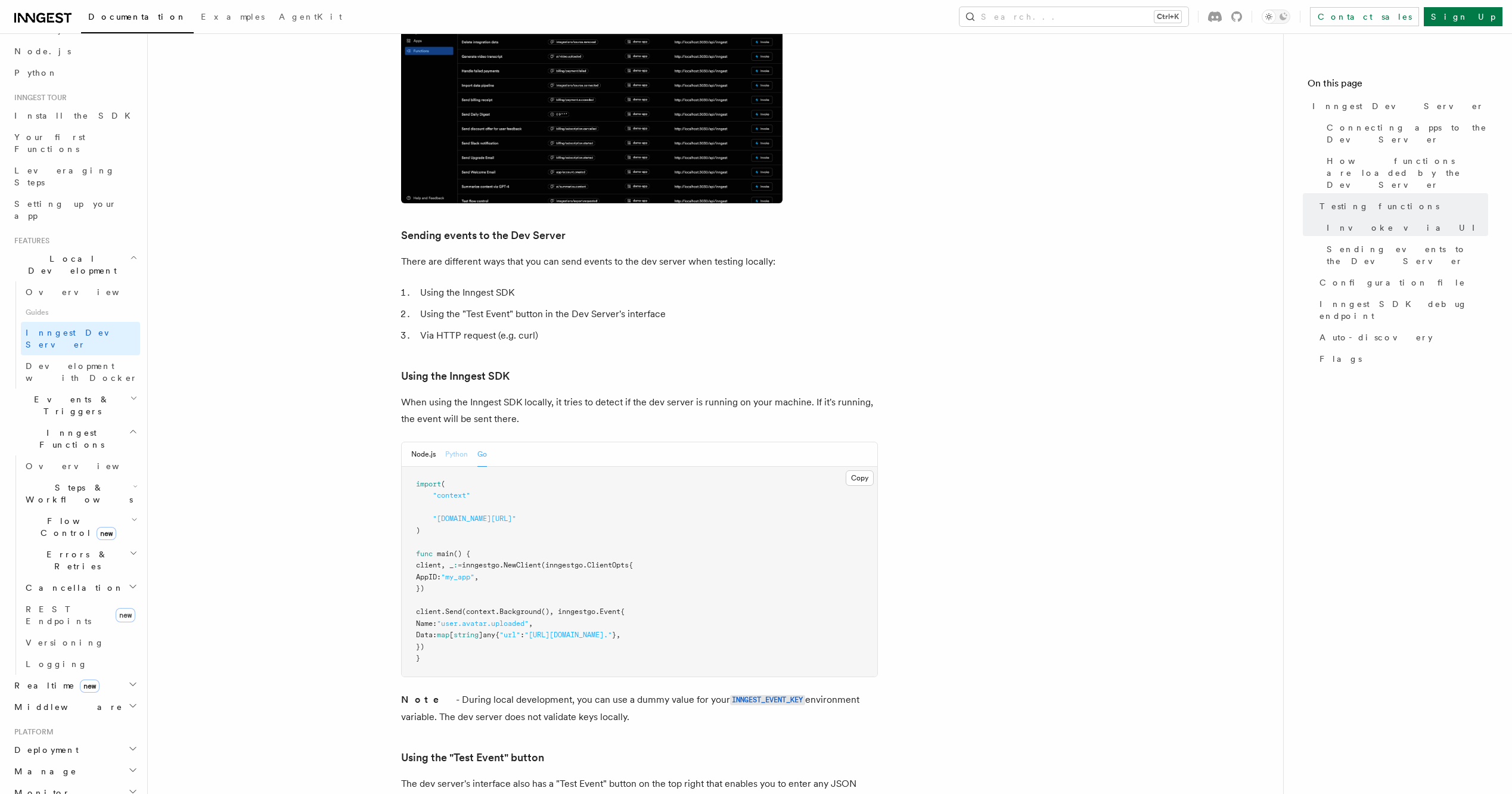
click at [462, 443] on button "Python" at bounding box center [456, 454] width 22 height 24
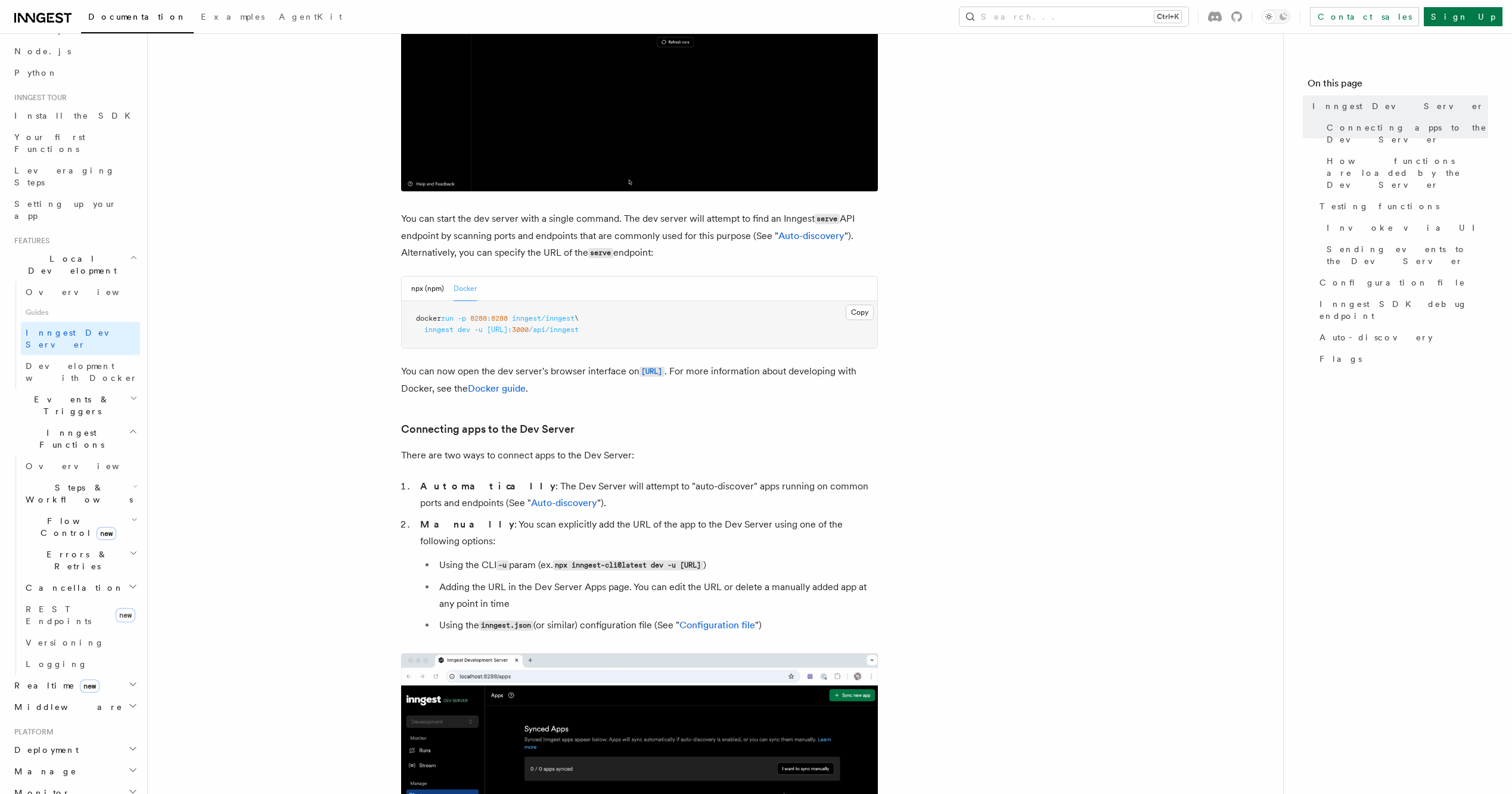
scroll to position [273, 0]
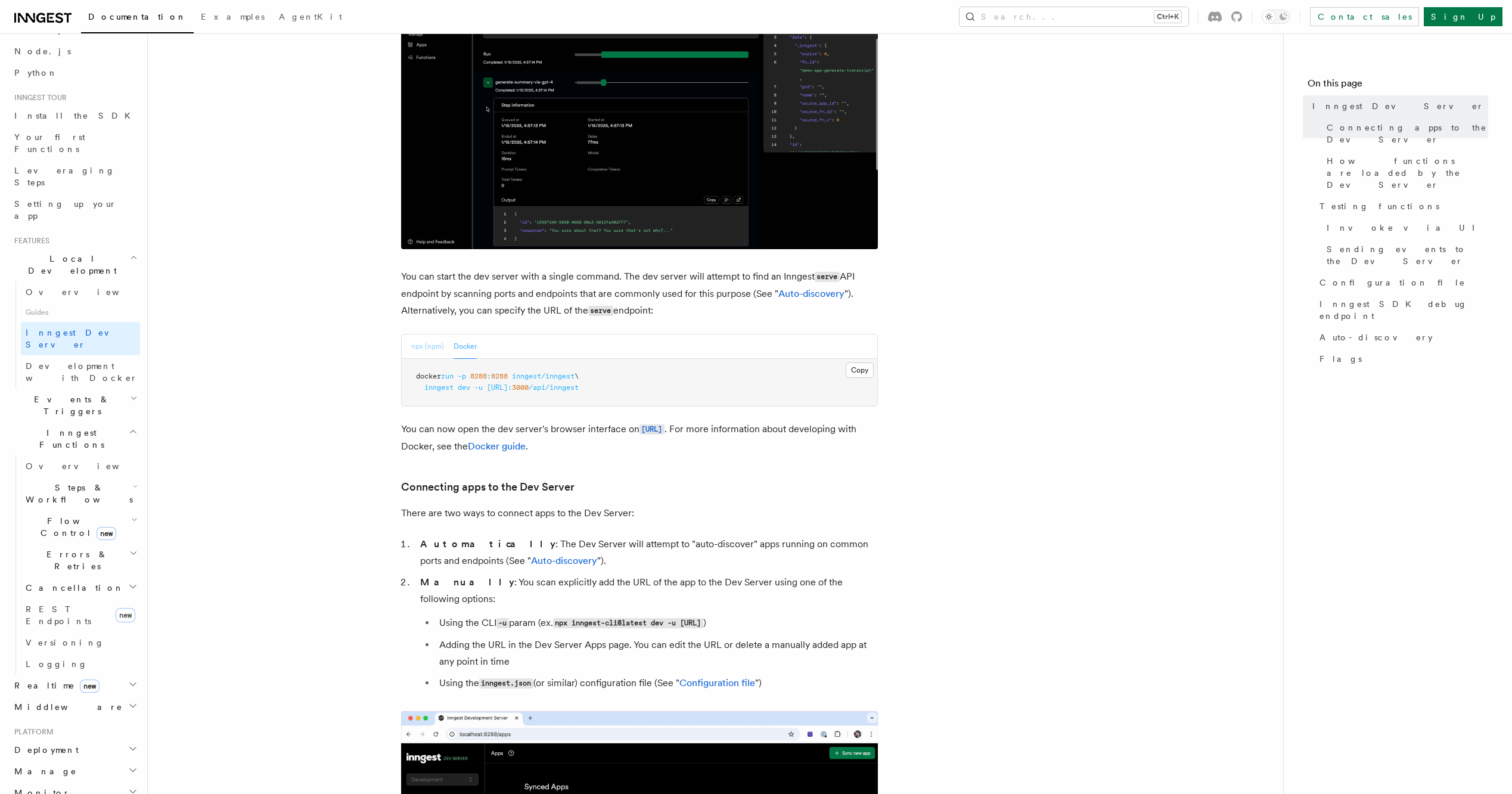
click at [419, 352] on button "npx (npm)" at bounding box center [427, 346] width 33 height 24
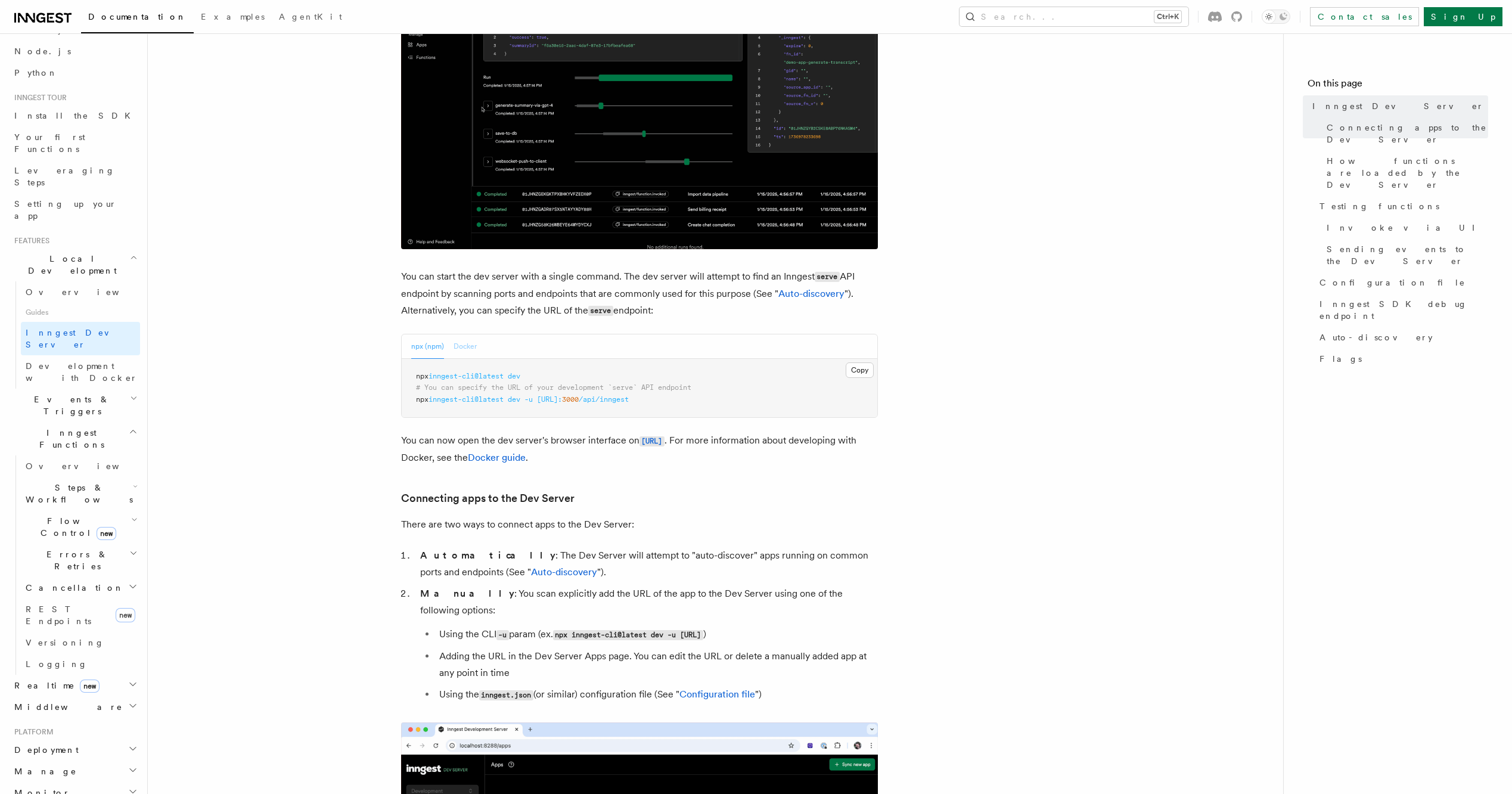
click at [458, 352] on button "Docker" at bounding box center [465, 346] width 23 height 24
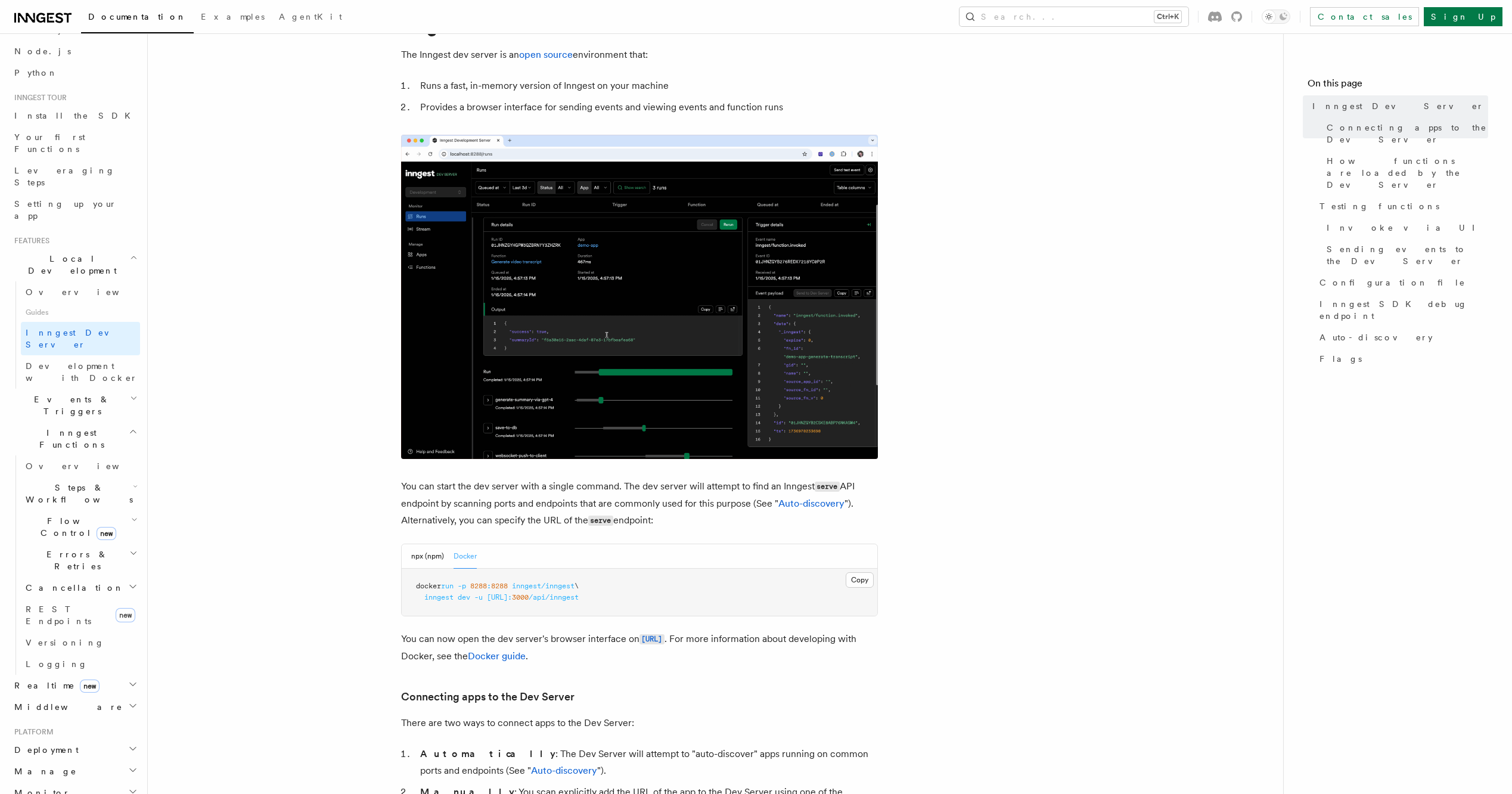
scroll to position [119, 0]
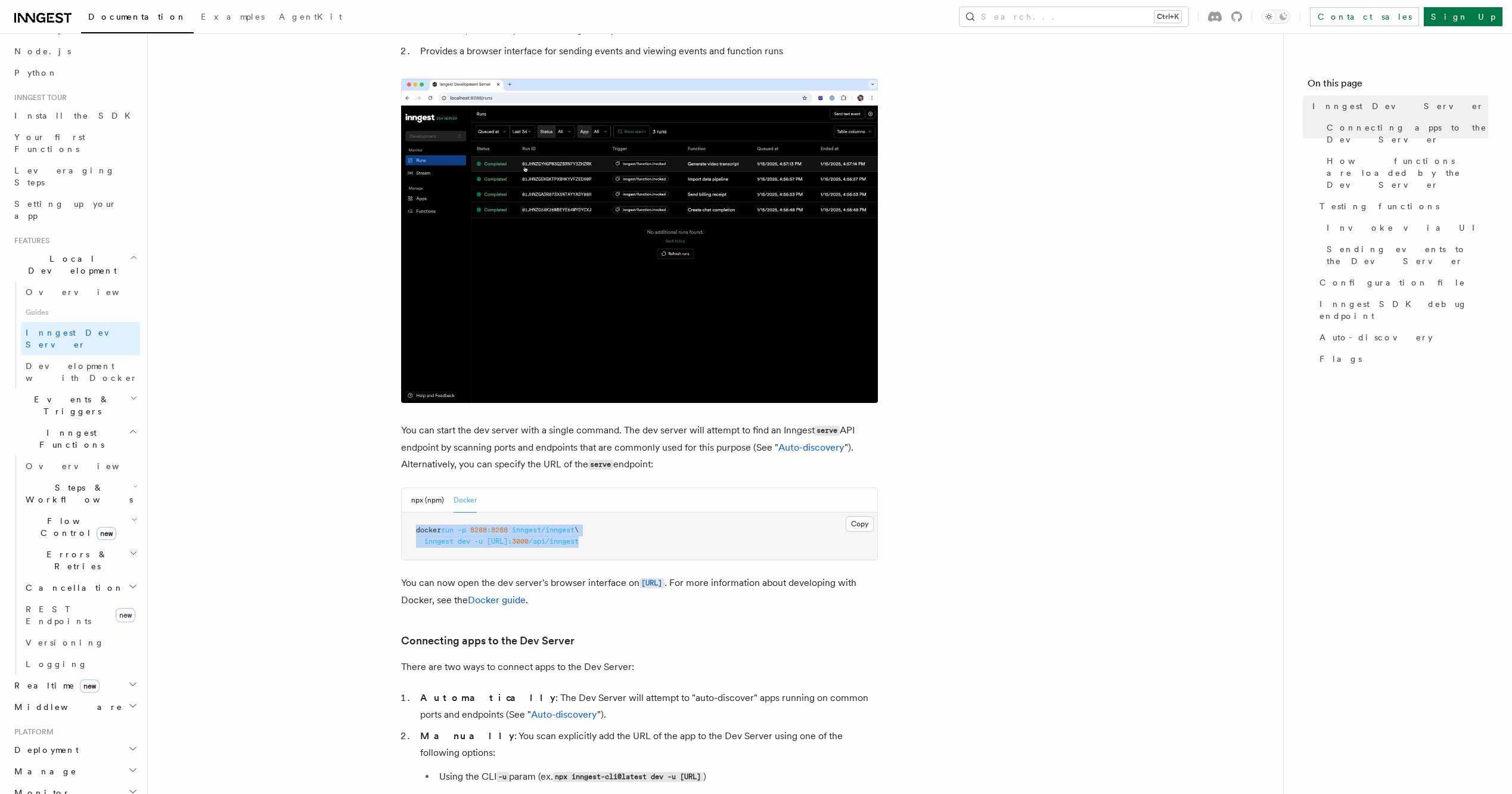
drag, startPoint x: 690, startPoint y: 544, endPoint x: 412, endPoint y: 532, distance: 278.3
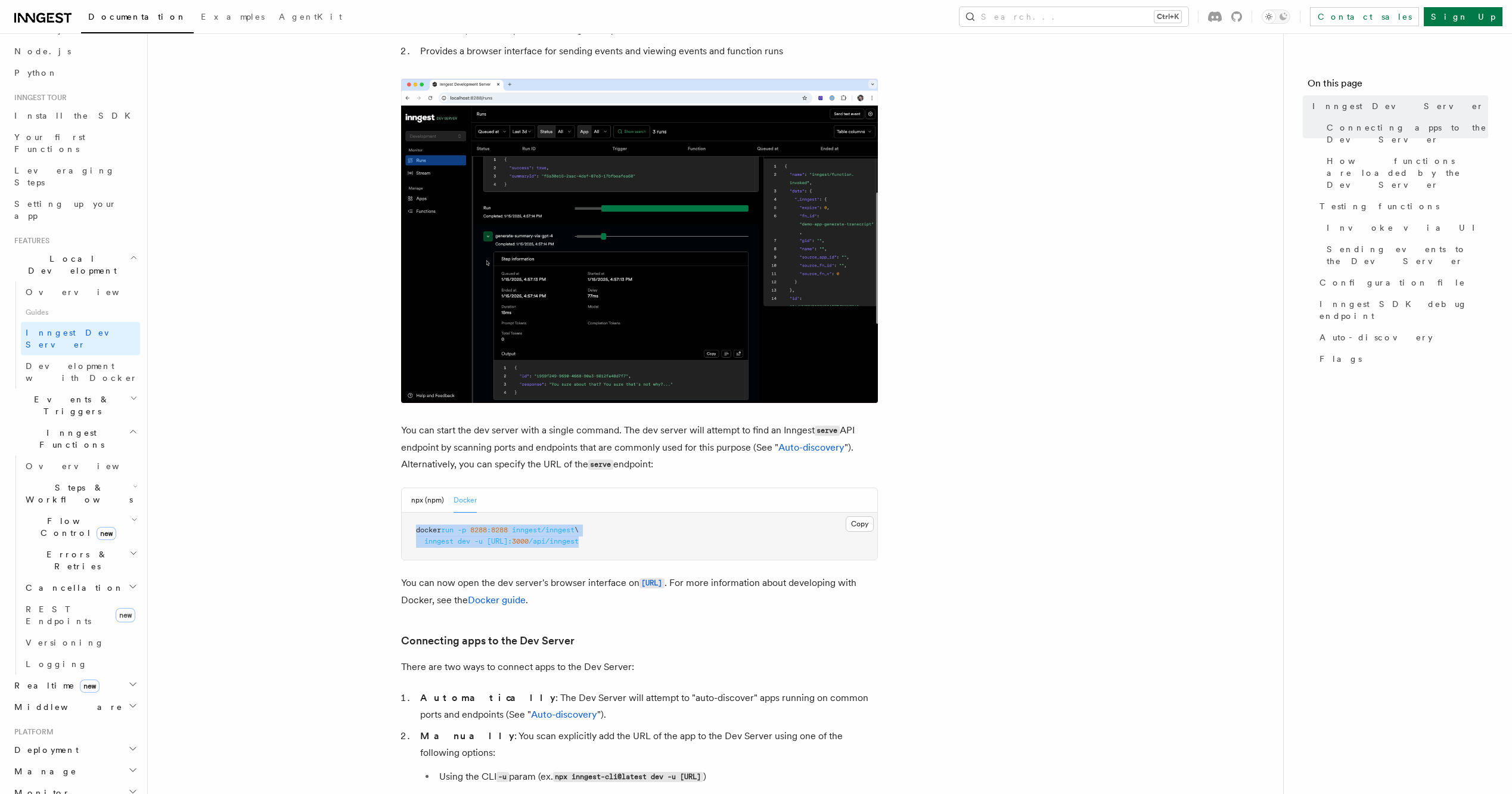
click at [412, 532] on pre "docker run -p 8288 : 8288 inngest/inngest \ inngest dev -u [URL]: 3000 /api/inn…" at bounding box center [640, 536] width 476 height 47
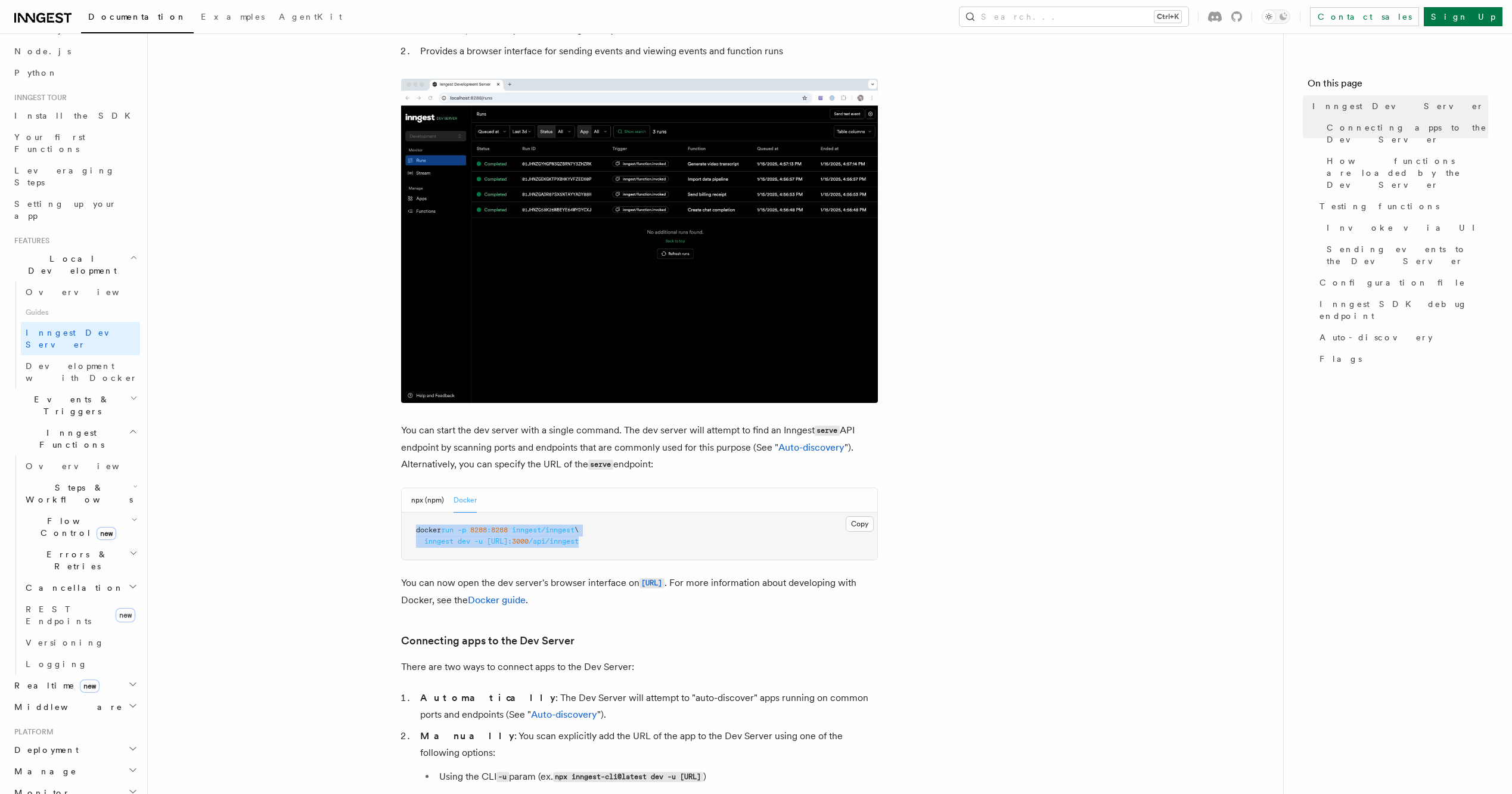
copy code "docker run -p 8288 : 8288 inngest/inngest \ inngest dev -u [URL]: 3000 /api/inn…"
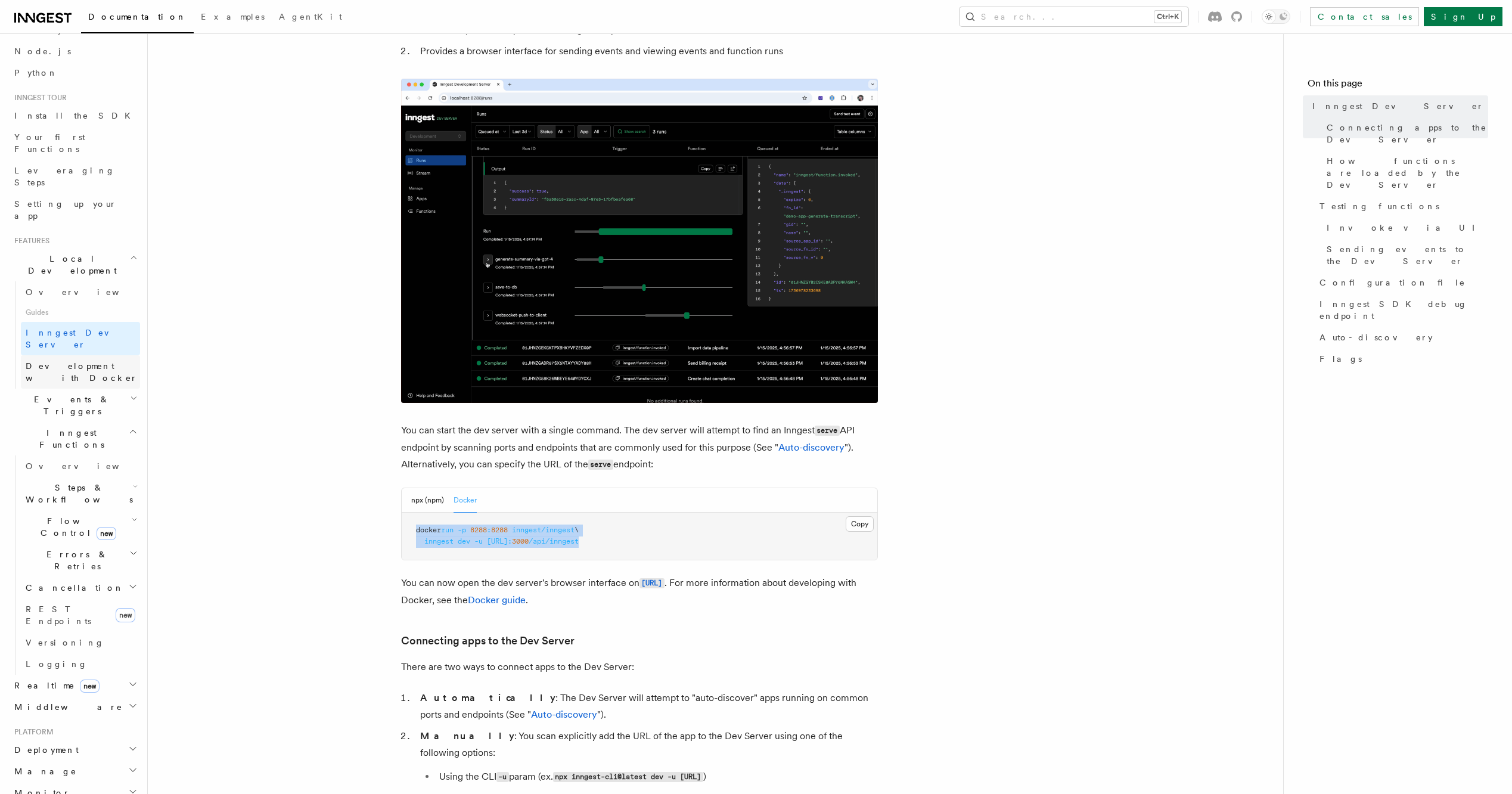
click at [84, 361] on span "Development with Docker" at bounding box center [82, 372] width 112 height 22
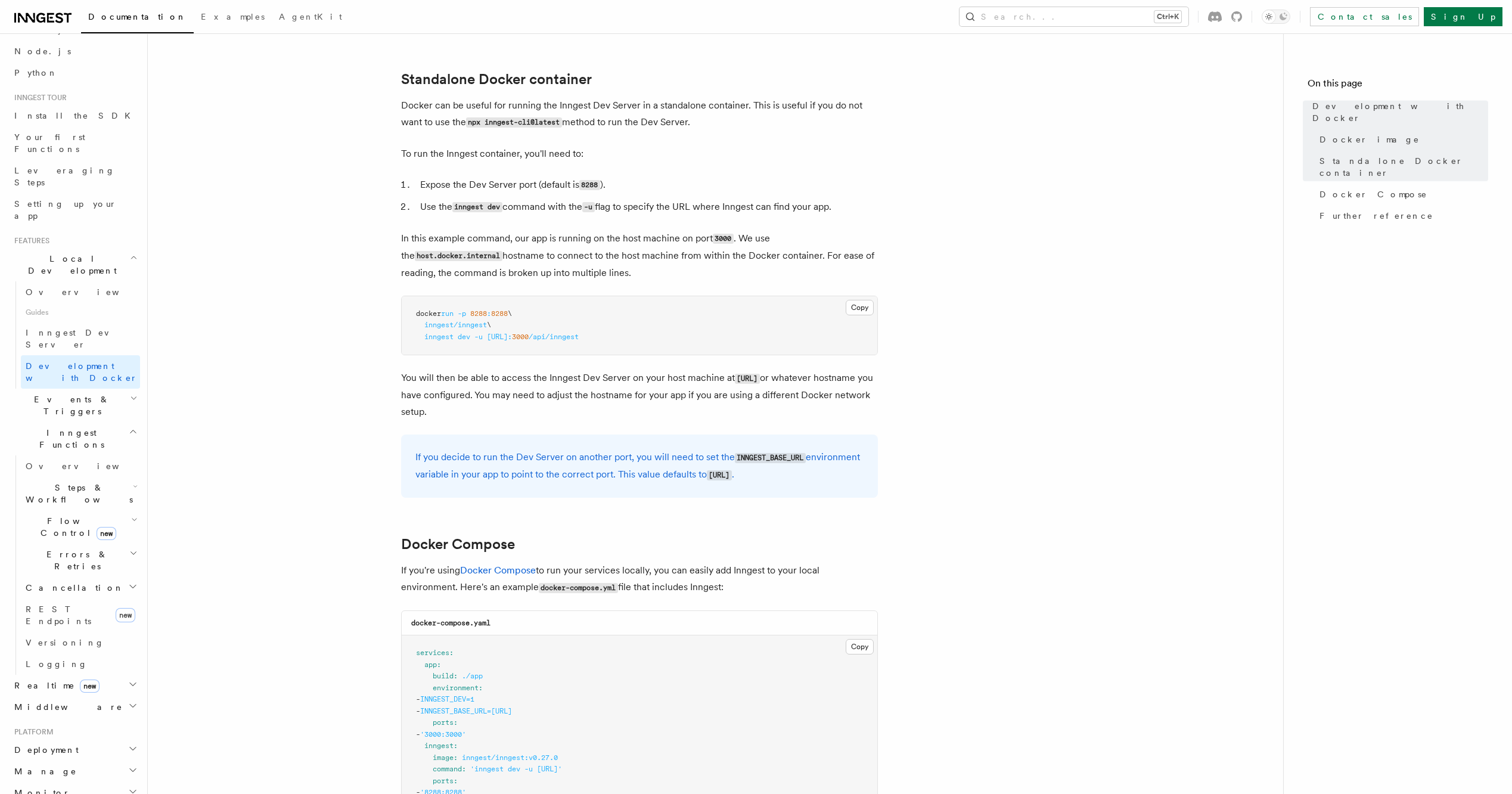
scroll to position [298, 0]
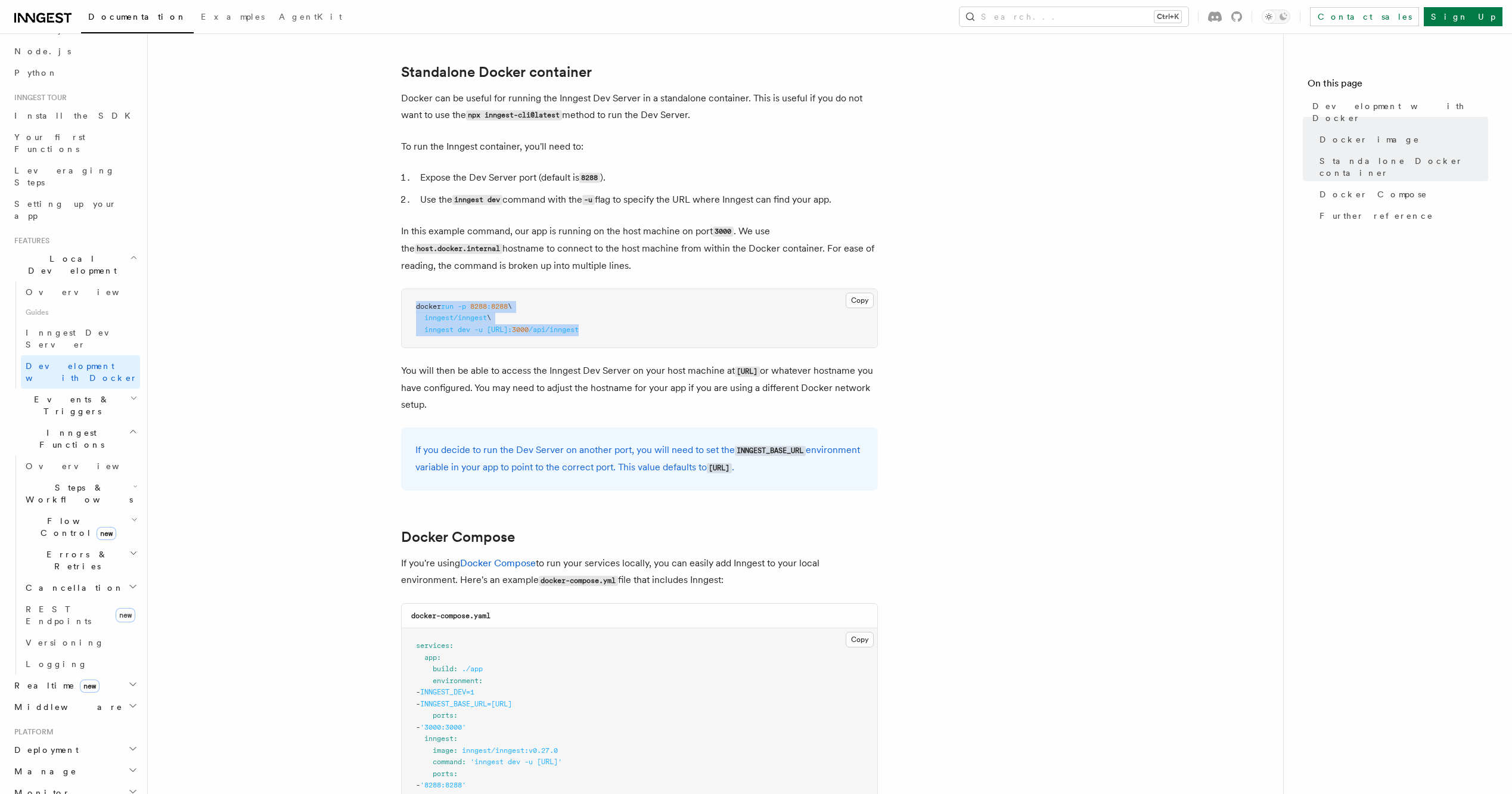
drag, startPoint x: 689, startPoint y: 330, endPoint x: 407, endPoint y: 306, distance: 283.0
click at [407, 306] on pre "docker run -p 8288 : 8288 \ inngest/inngest \ inngest dev -u [URL]: 3000 /api/i…" at bounding box center [640, 319] width 476 height 59
copy code "docker run -p 8288 : 8288 \ inngest/inngest \ inngest dev -u [URL]: 3000 /api/i…"
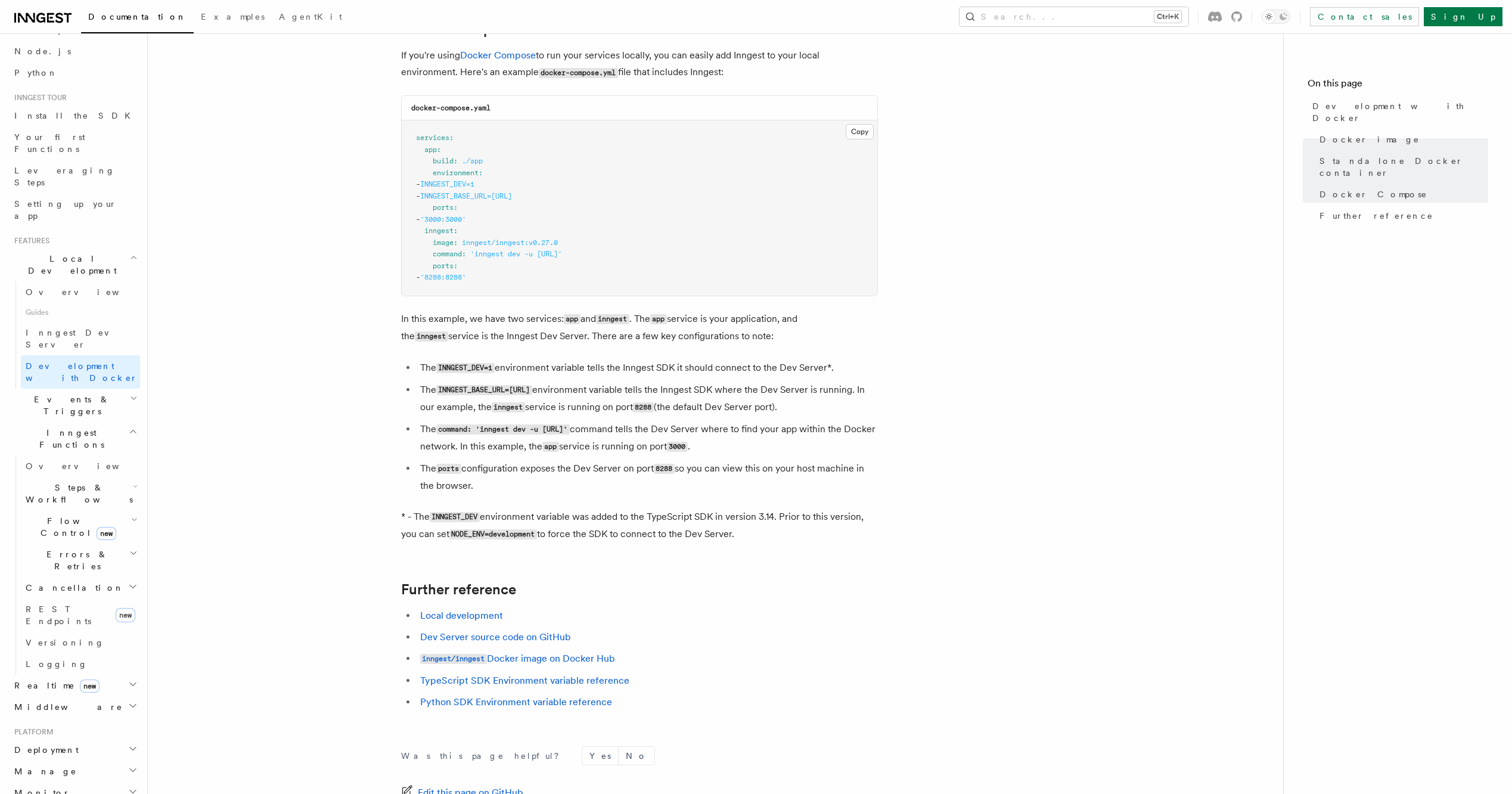
scroll to position [837, 0]
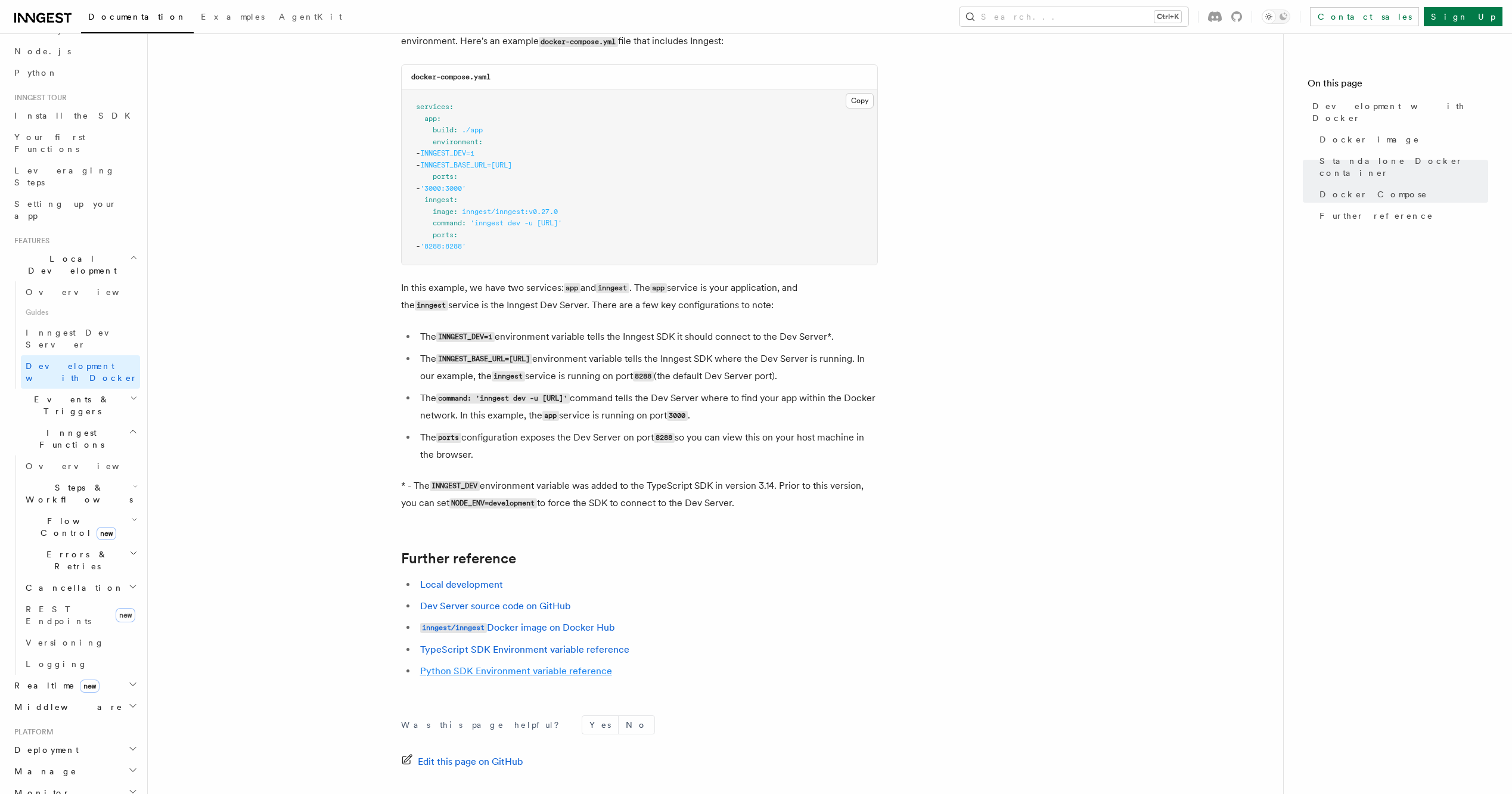
click at [561, 541] on link "Python SDK Environment variable reference" at bounding box center [516, 671] width 192 height 12
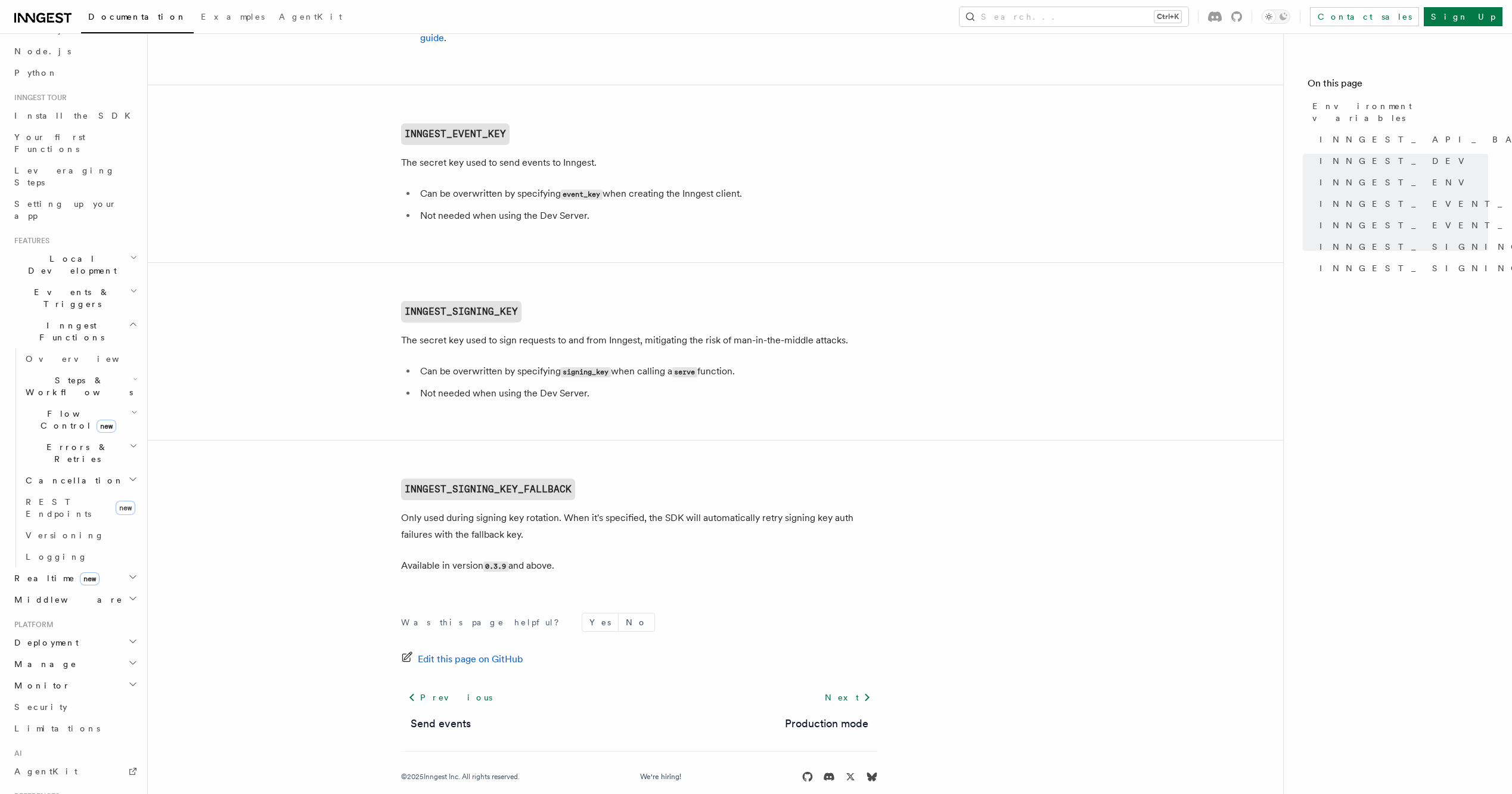
scroll to position [1014, 0]
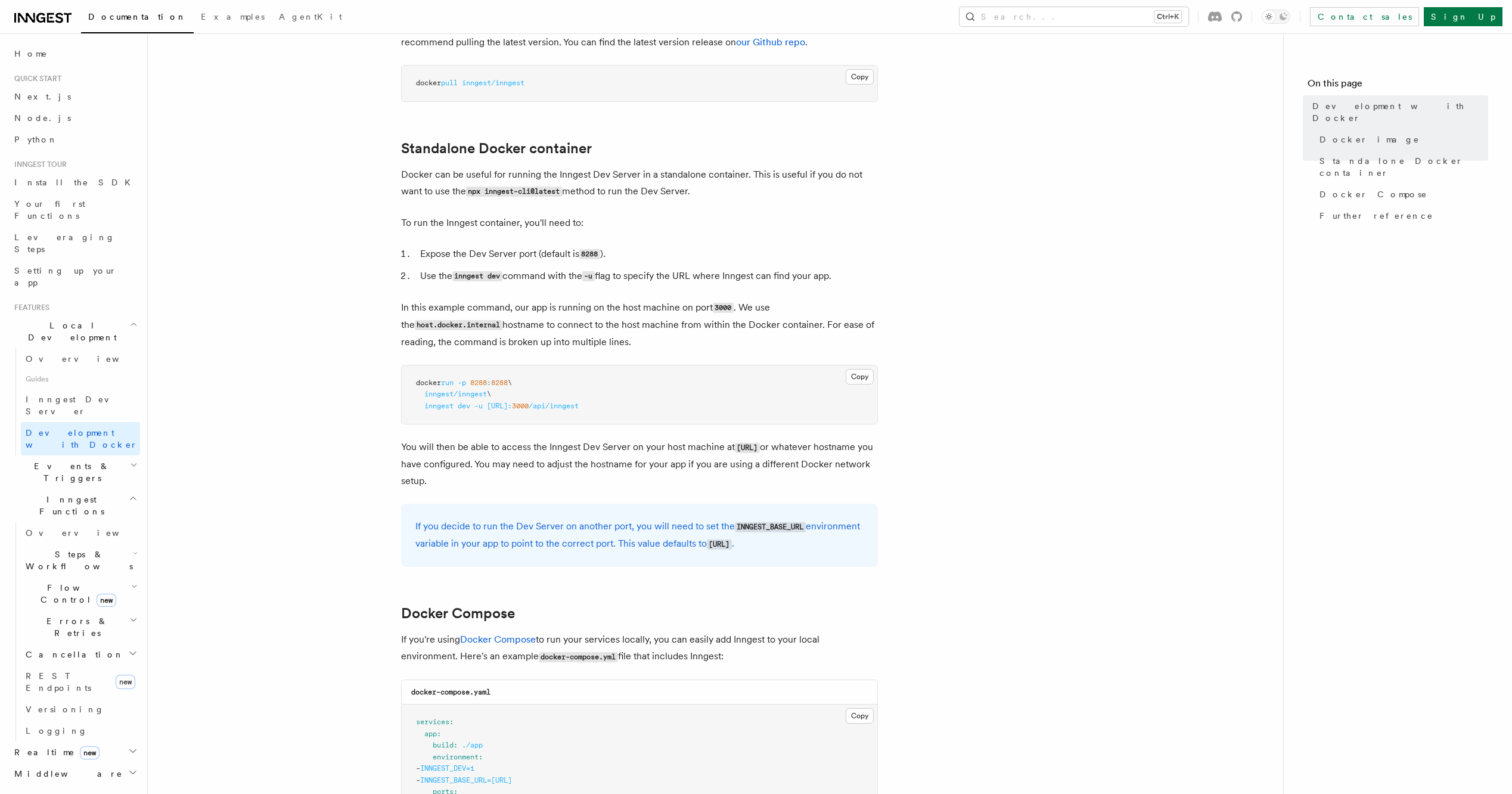
scroll to position [298, 0]
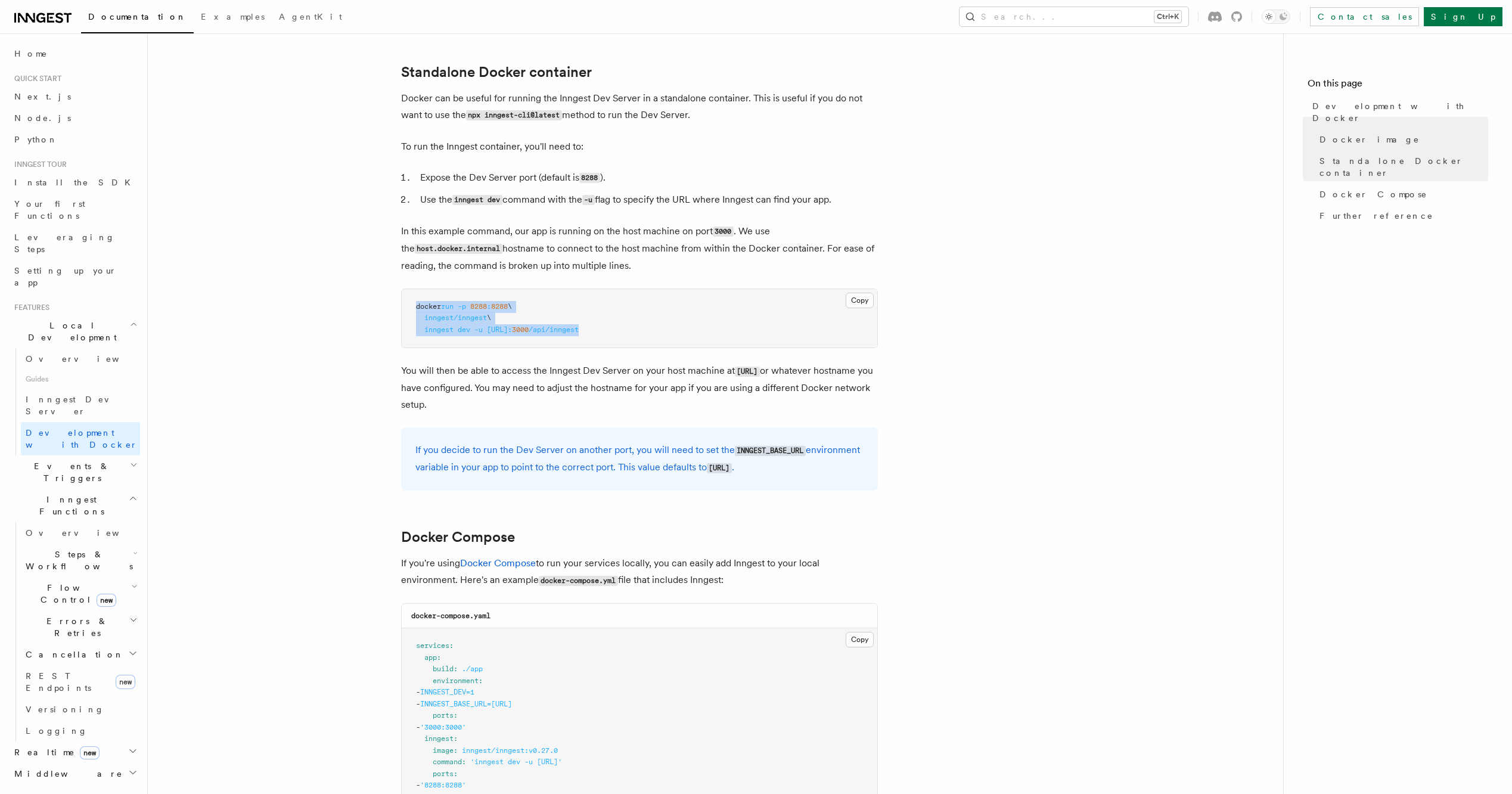
drag, startPoint x: 693, startPoint y: 328, endPoint x: 392, endPoint y: 297, distance: 302.6
click at [392, 297] on article "Features Local Development Development with Docker Inngest provides a Docker im…" at bounding box center [716, 604] width 1097 height 1699
copy code "docker run -p 8288 : 8288 \ inngest/inngest \ inngest dev -u [URL]: 3000 /api/i…"
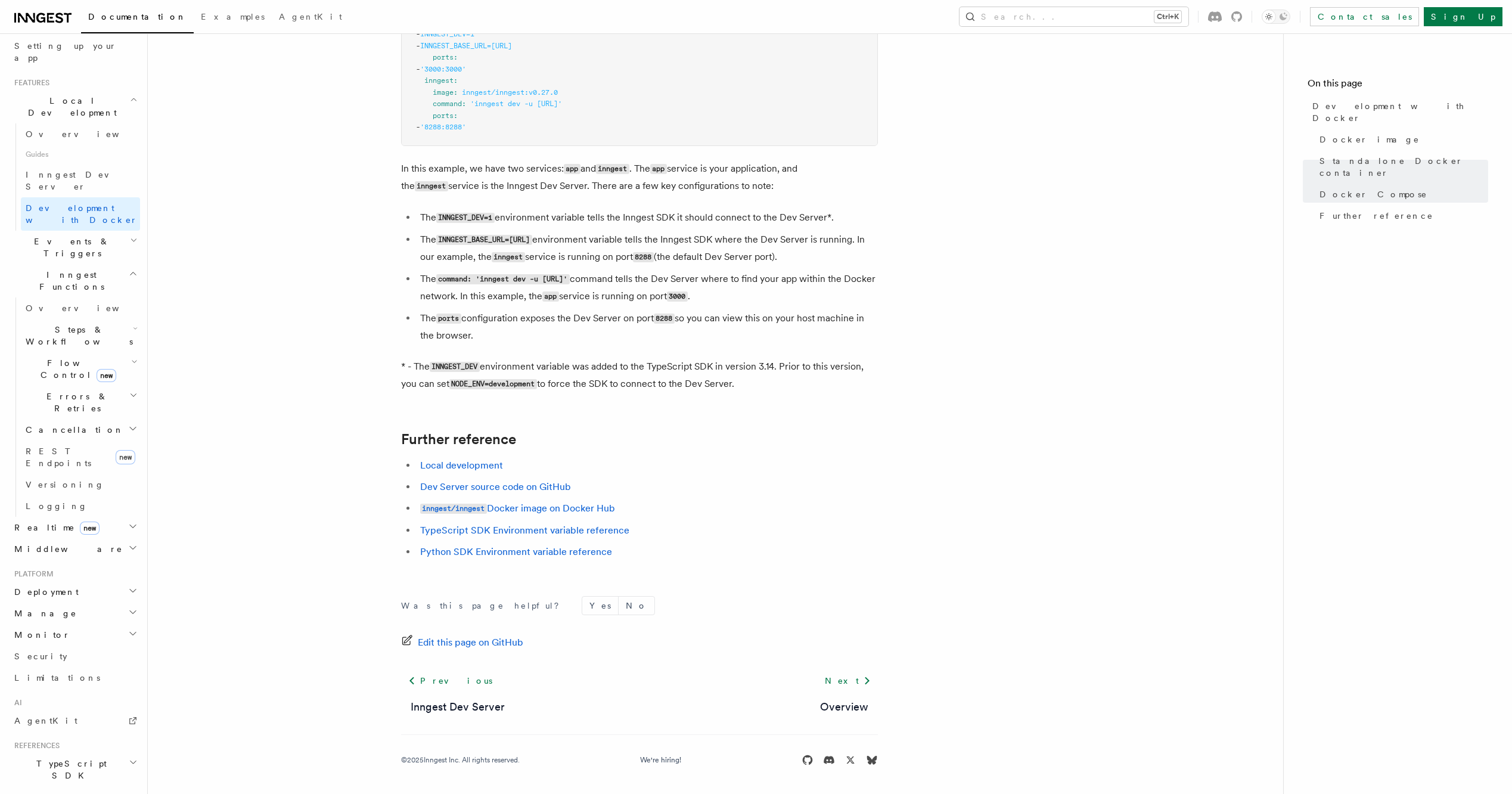
scroll to position [239, 0]
click at [128, 541] on icon "button" at bounding box center [133, 782] width 10 height 10
click at [59, 541] on span "Introduction" at bounding box center [69, 805] width 86 height 10
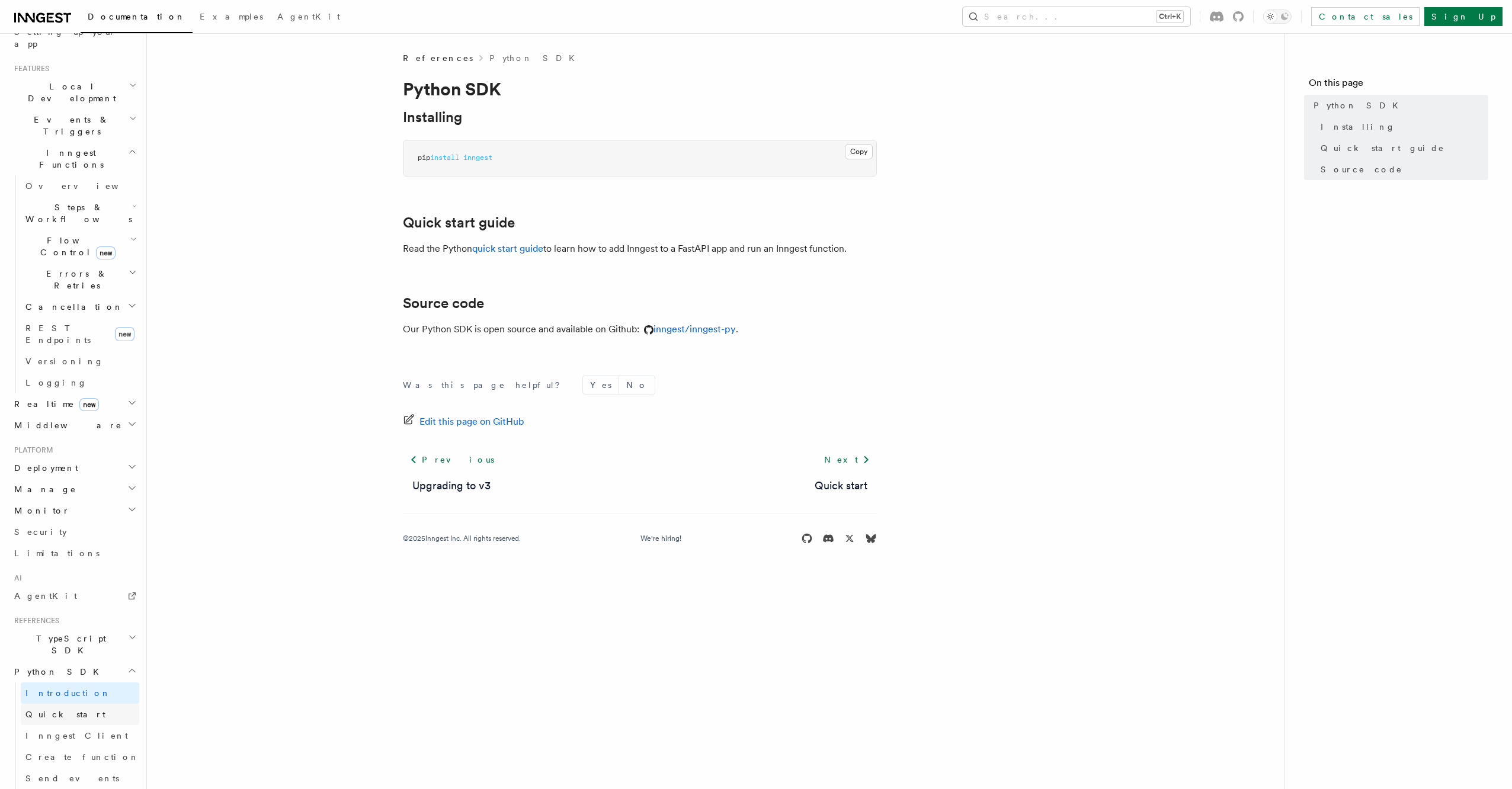
click at [74, 537] on link "Quick start" at bounding box center [79, 715] width 119 height 21
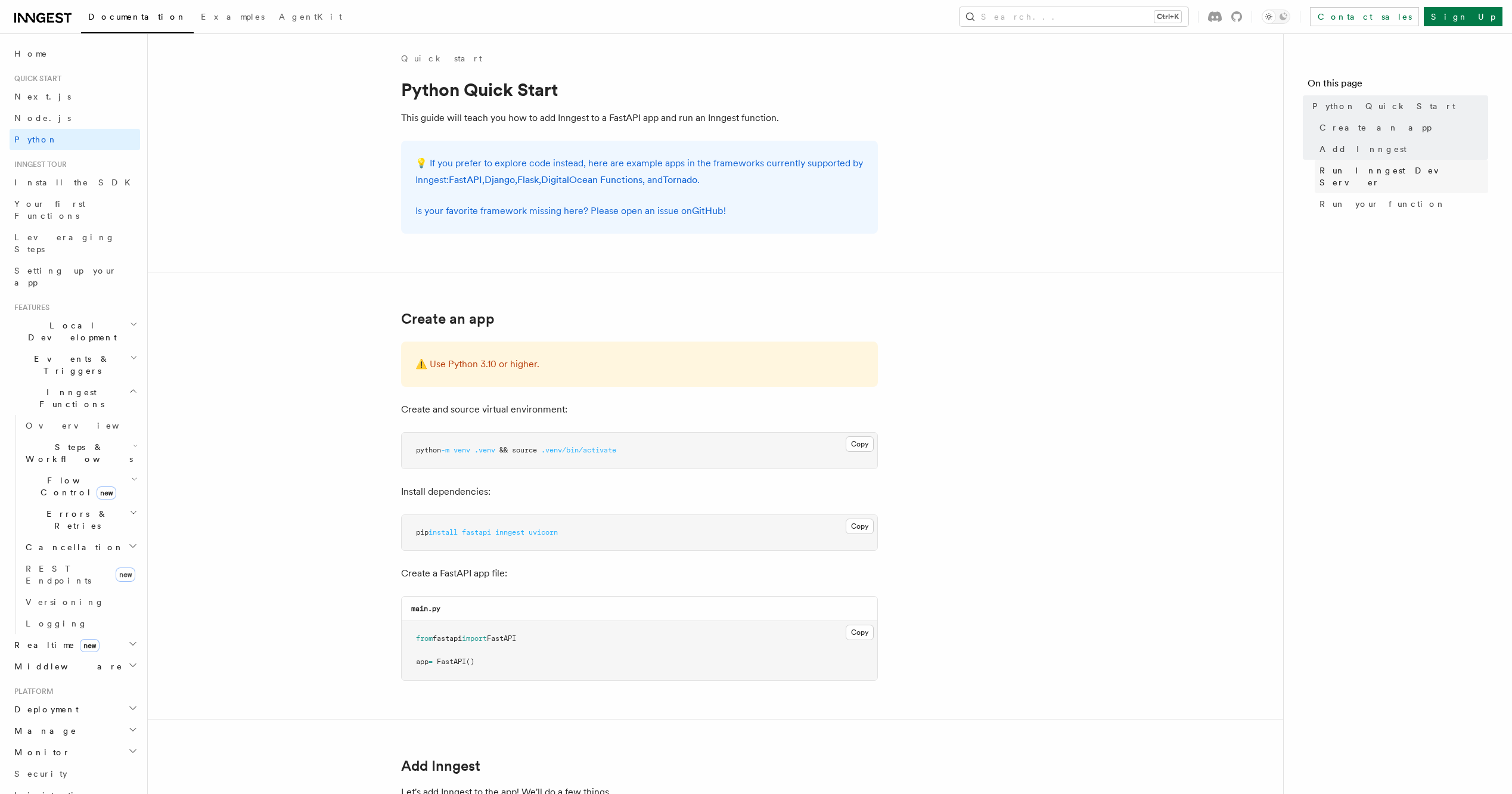
click at [1406, 168] on span "Run Inngest Dev Server" at bounding box center [1404, 176] width 169 height 24
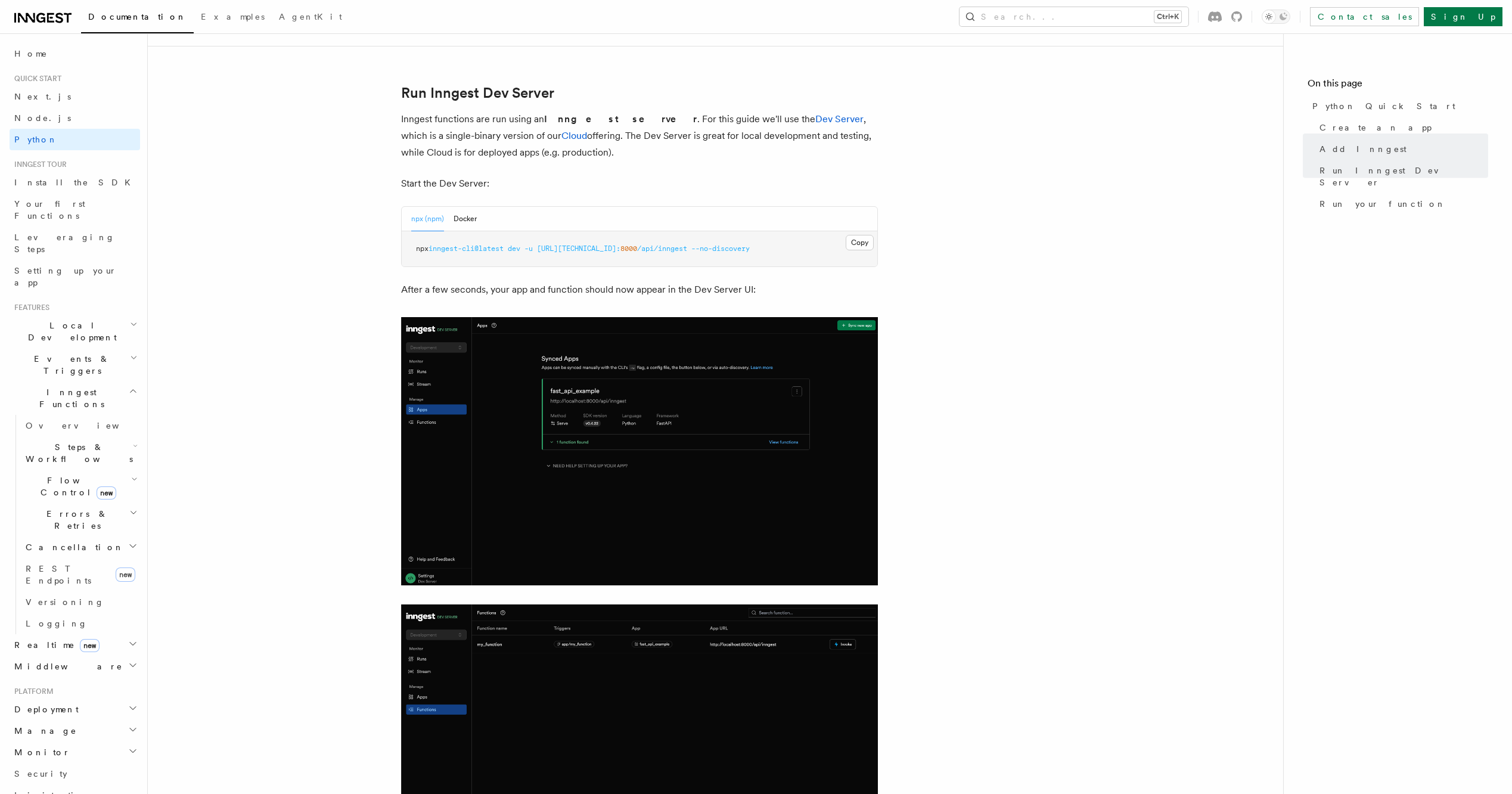
scroll to position [1456, 0]
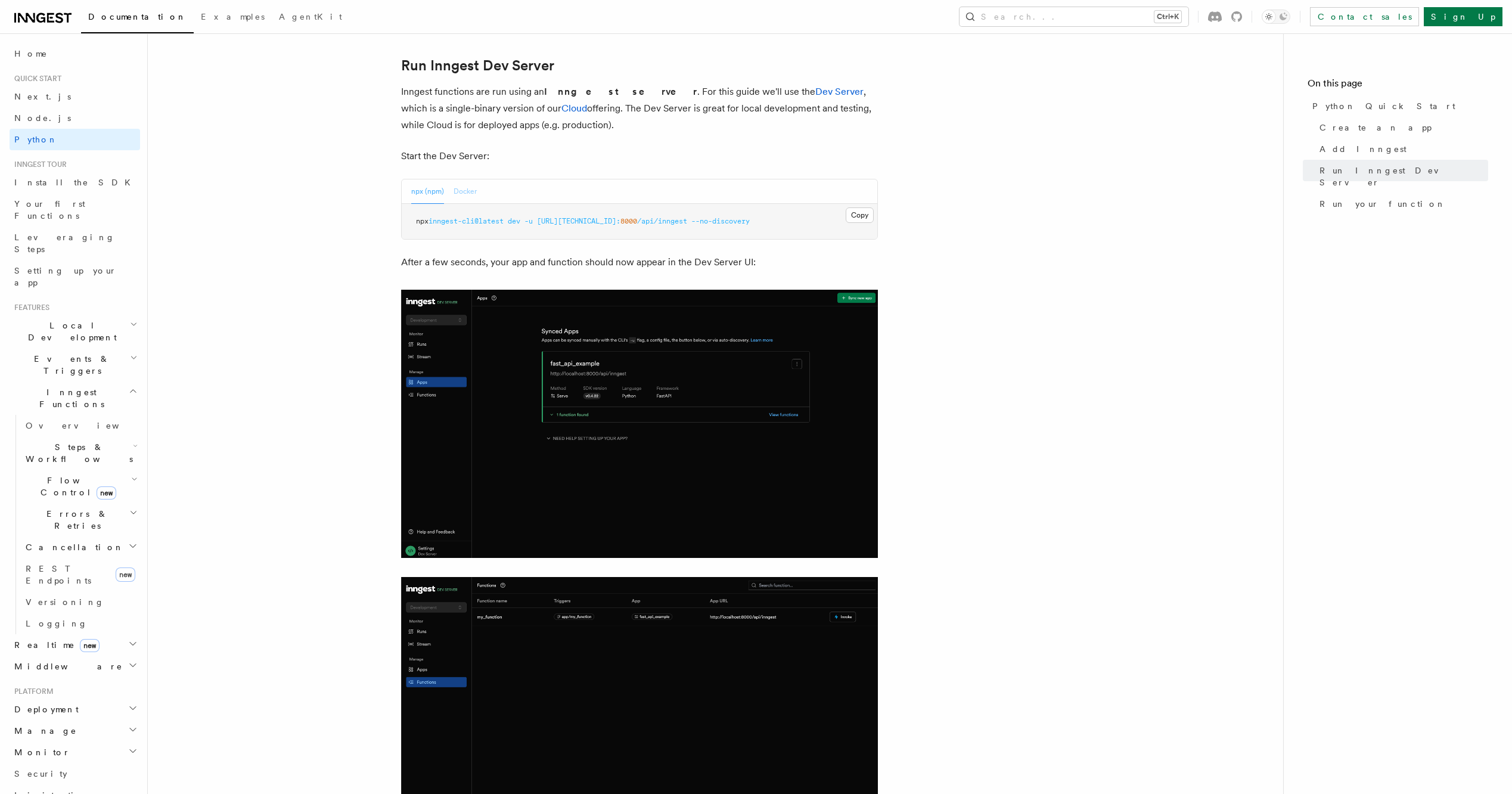
click at [462, 195] on button "Docker" at bounding box center [465, 191] width 23 height 24
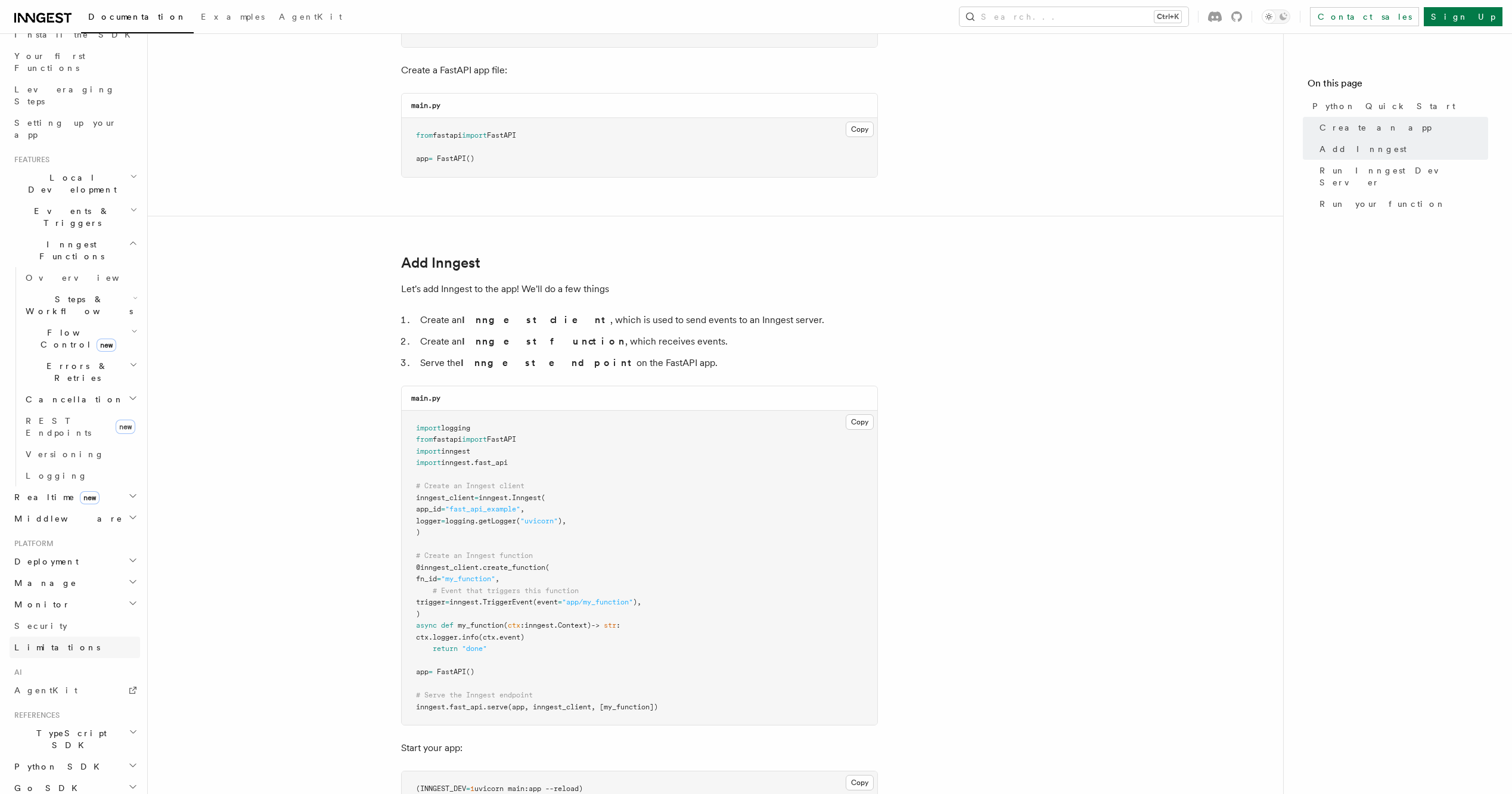
scroll to position [183, 0]
click at [130, 516] on h2 "Deployment" at bounding box center [75, 526] width 130 height 22
click at [119, 516] on h2 "Deployment" at bounding box center [75, 526] width 130 height 22
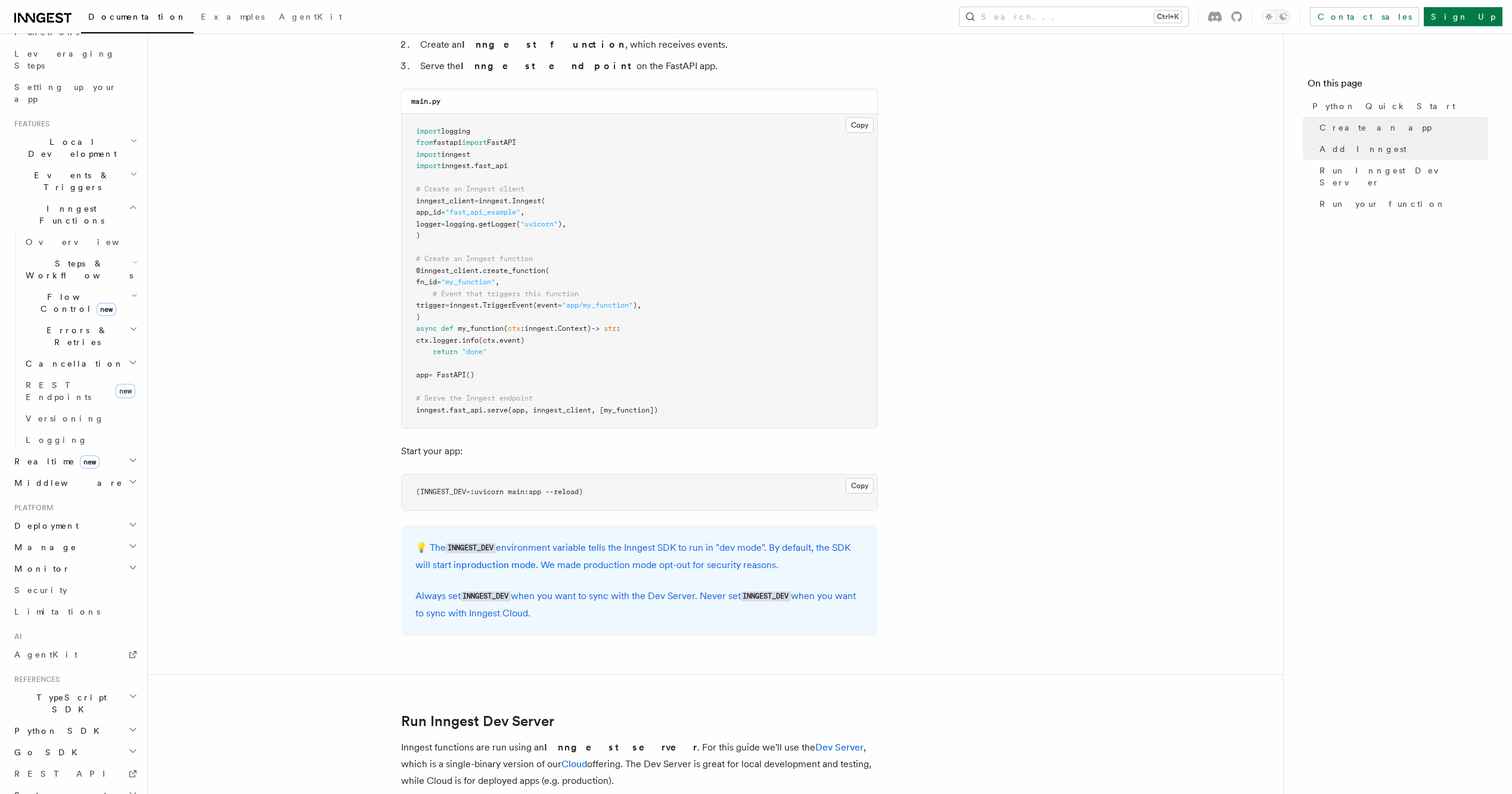
scroll to position [801, 0]
click at [130, 524] on icon "button" at bounding box center [133, 525] width 6 height 3
drag, startPoint x: 49, startPoint y: 606, endPoint x: 246, endPoint y: 494, distance: 226.6
click at [248, 494] on article "Quick start Python Quick Start This guide will teach you how to add Inngest to …" at bounding box center [716, 738] width 1097 height 2975
click at [130, 516] on h2 "Deployment" at bounding box center [75, 526] width 130 height 22
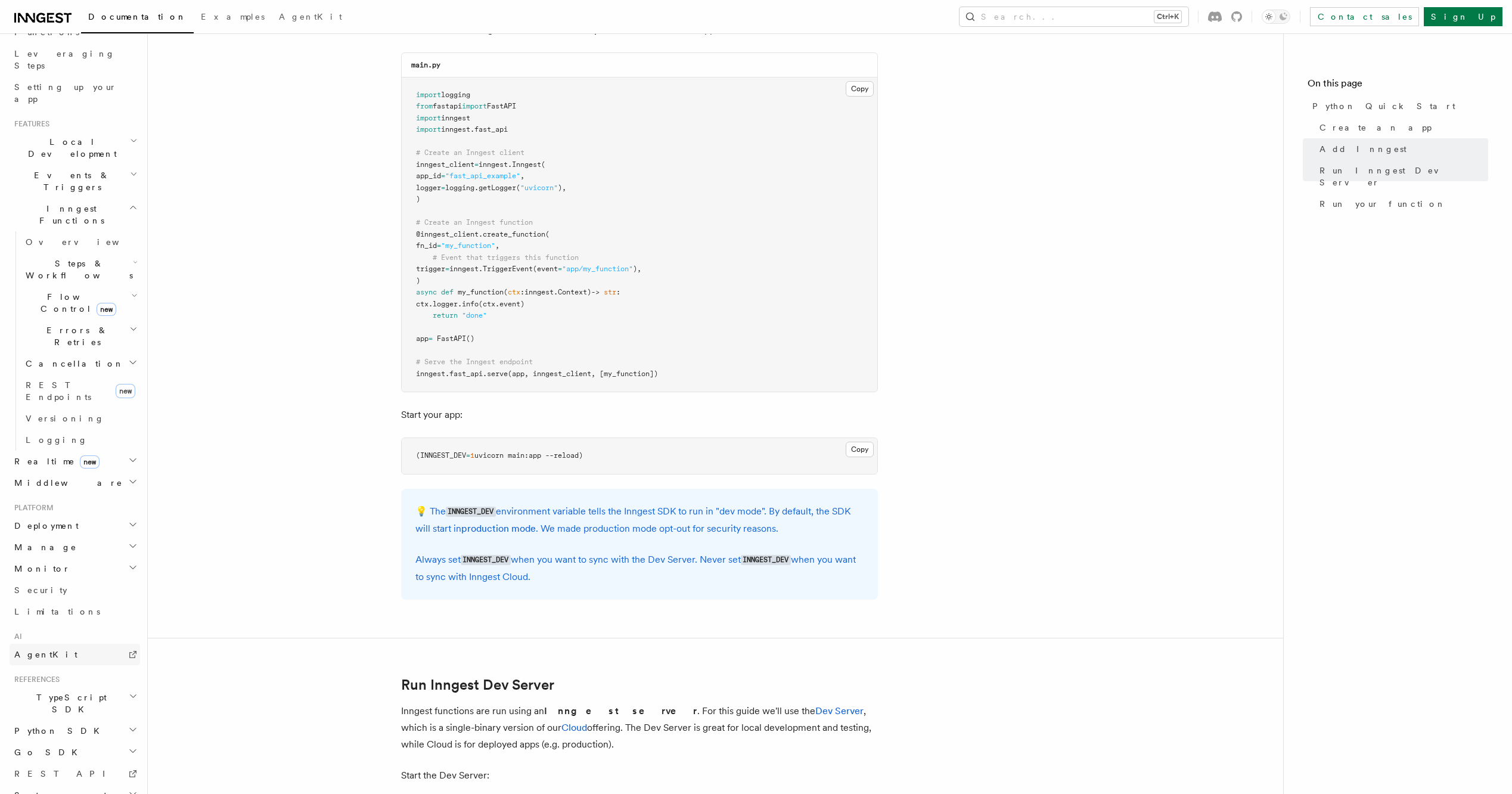
scroll to position [981, 0]
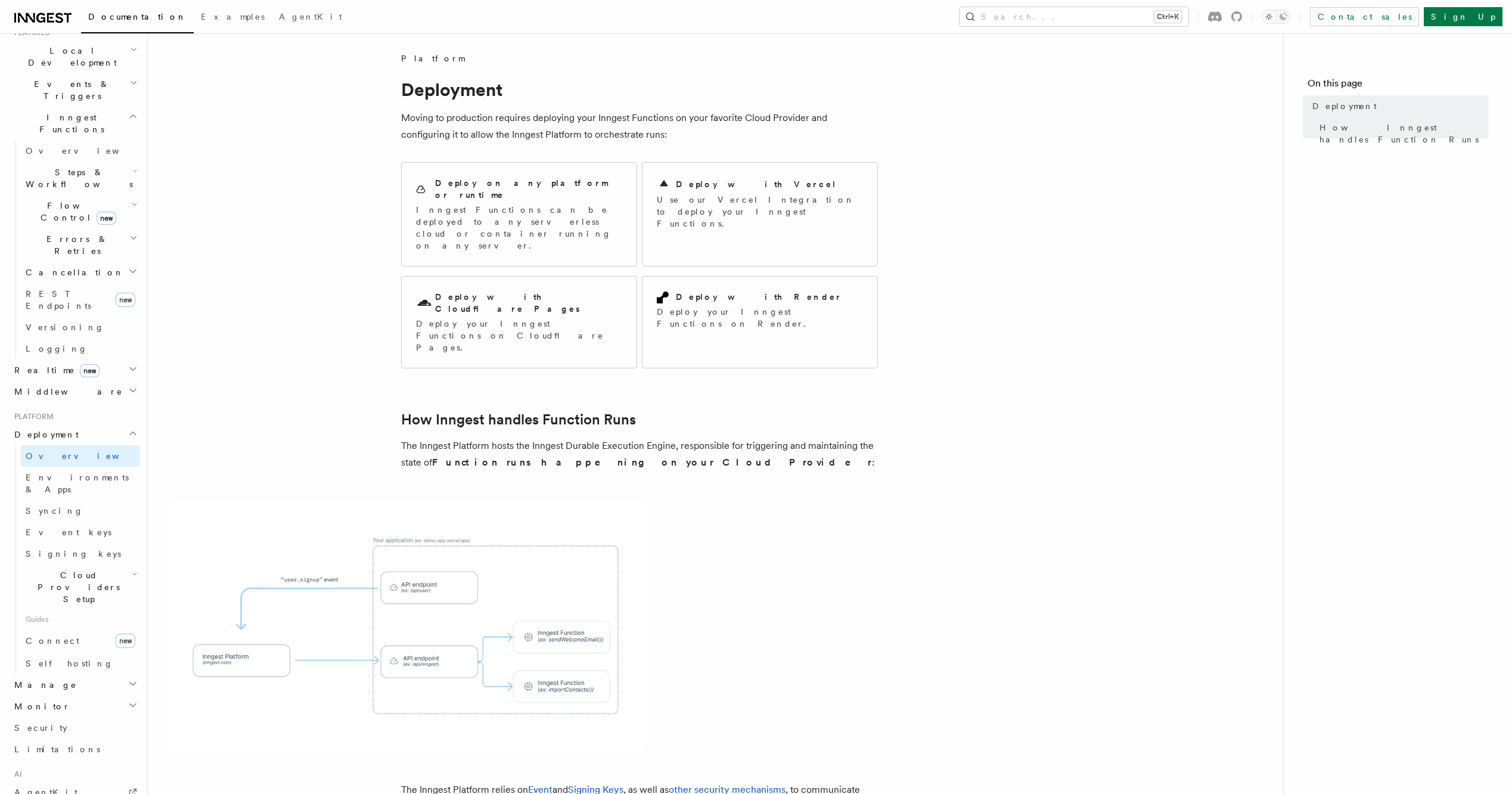
scroll to position [298, 0]
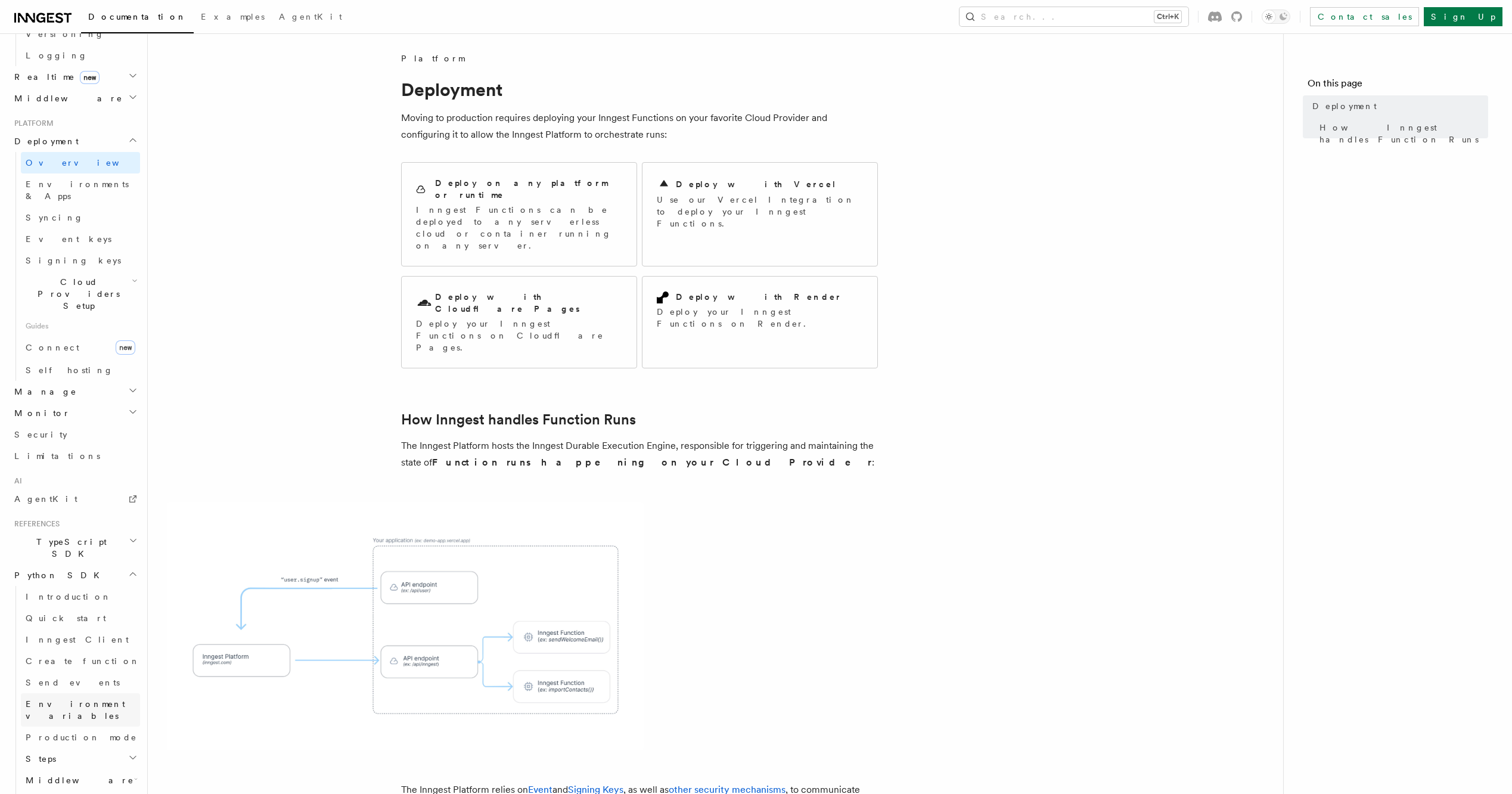
scroll to position [596, 0]
drag, startPoint x: 50, startPoint y: 381, endPoint x: 35, endPoint y: 446, distance: 66.7
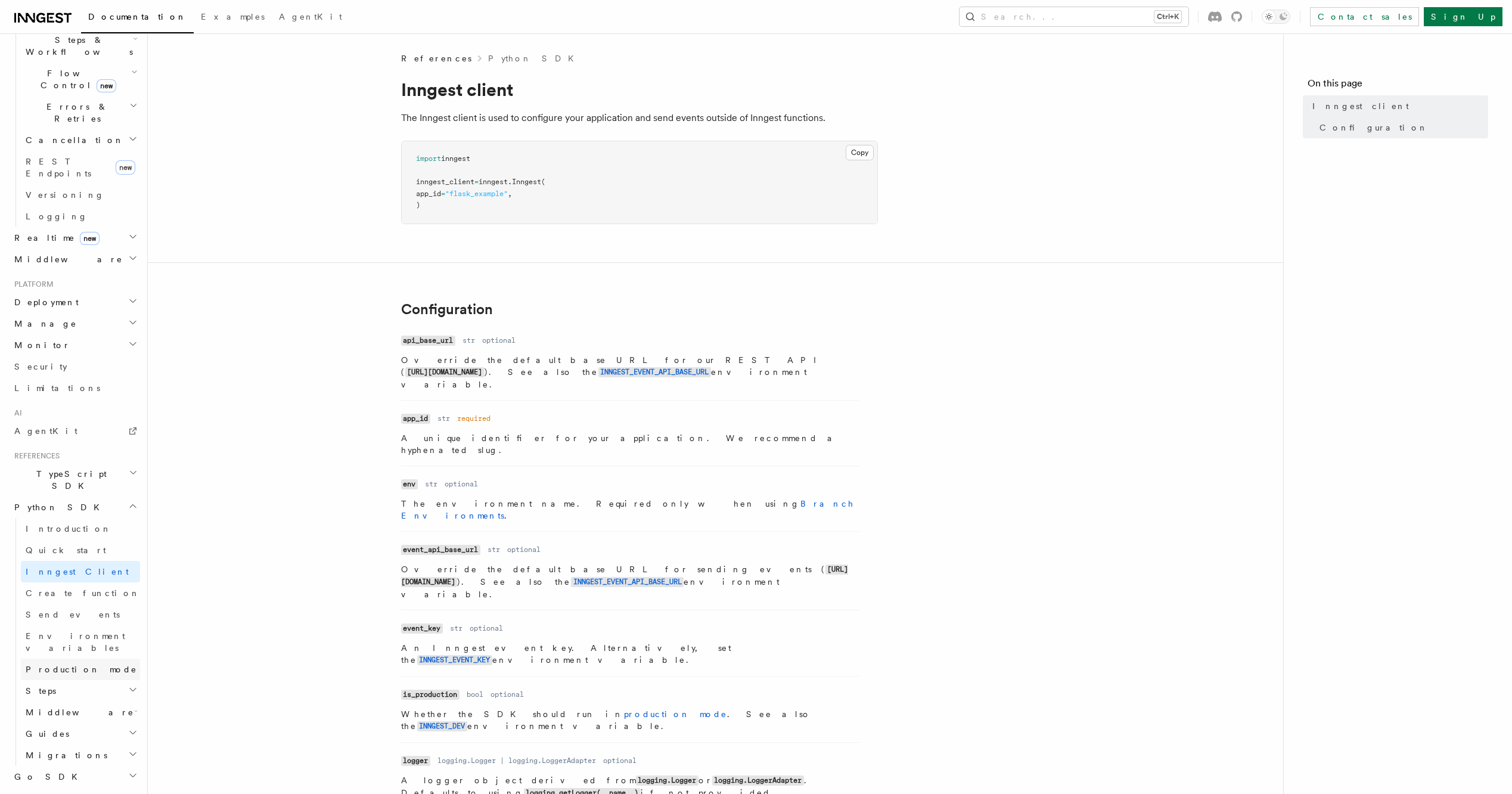
scroll to position [419, 0]
